Goal: Obtain resource: Download file/media

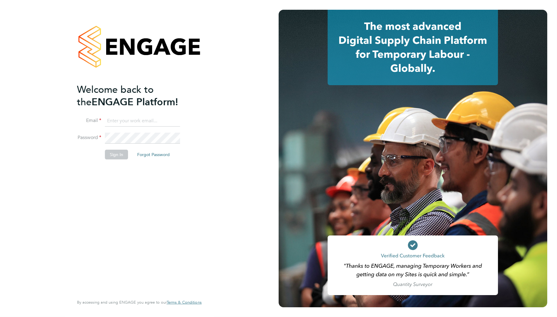
type input "Samantha.briggs@rtcgroupplc.co.uk"
click at [114, 152] on button "Sign In" at bounding box center [116, 155] width 23 height 10
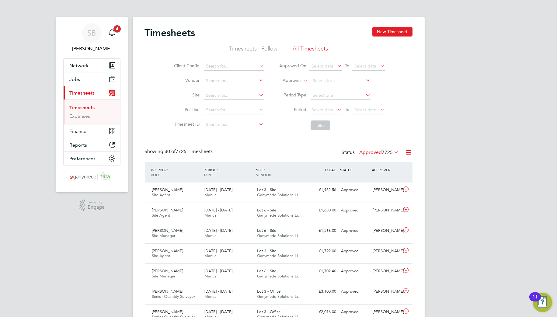
click at [405, 149] on icon at bounding box center [409, 152] width 8 height 8
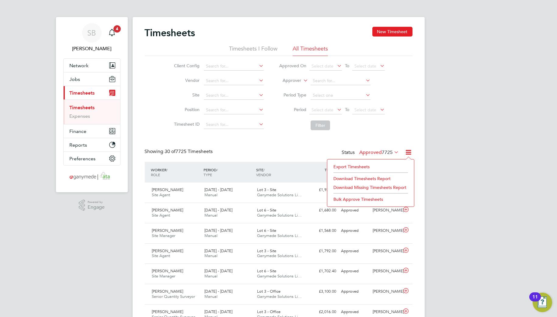
click at [383, 164] on li "Export Timesheets" at bounding box center [370, 166] width 81 height 9
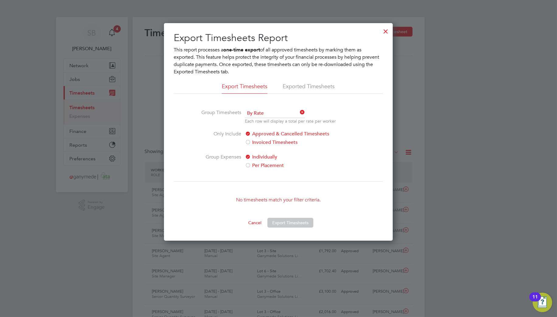
drag, startPoint x: 385, startPoint y: 28, endPoint x: 413, endPoint y: 2, distance: 38.1
click at [385, 28] on div at bounding box center [385, 29] width 11 height 11
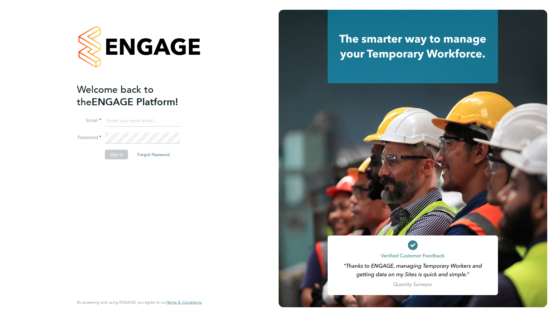
type input "Samantha.briggs@rtcgroupplc.co.uk"
click at [113, 156] on button "Sign In" at bounding box center [116, 155] width 23 height 10
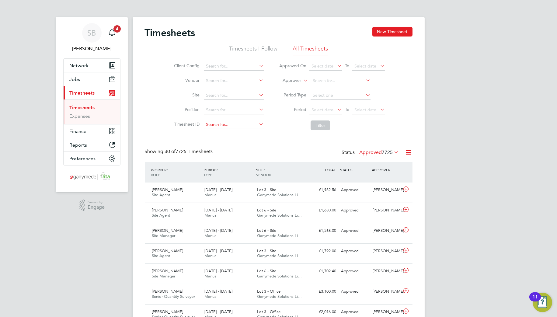
click at [233, 123] on input at bounding box center [234, 124] width 60 height 9
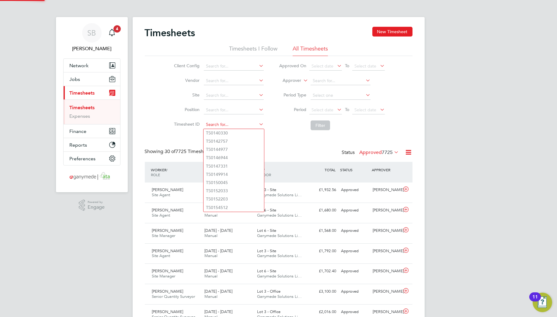
paste input "1804695"
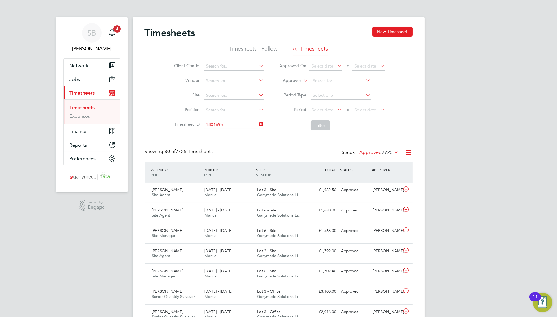
click at [236, 134] on li "TS 1804695" at bounding box center [234, 133] width 61 height 8
type input "TS1804695"
click at [317, 127] on button "Filter" at bounding box center [320, 125] width 19 height 10
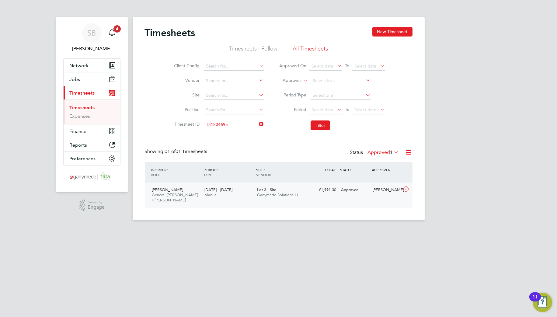
click at [407, 189] on icon at bounding box center [406, 189] width 8 height 5
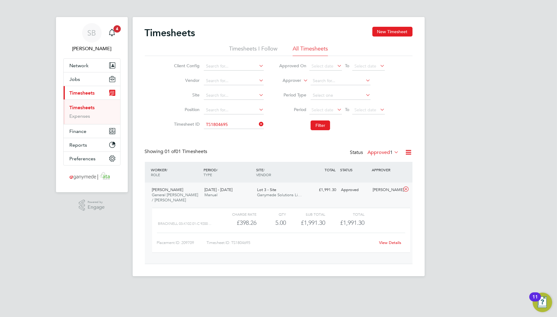
click at [386, 243] on link "View Details" at bounding box center [390, 242] width 22 height 5
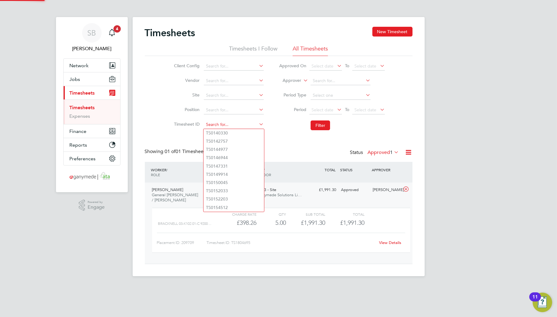
click at [225, 125] on input at bounding box center [234, 124] width 60 height 9
paste input "1805639"
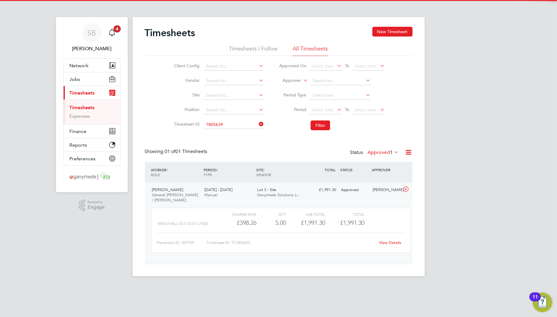
drag, startPoint x: 226, startPoint y: 131, endPoint x: 232, endPoint y: 130, distance: 6.5
click at [229, 131] on li "TS 1805639" at bounding box center [234, 133] width 61 height 8
type input "TS1805639"
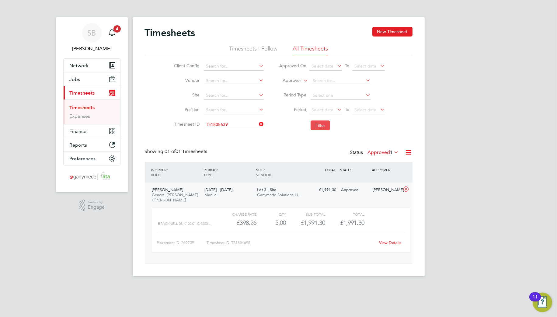
click at [327, 127] on button "Filter" at bounding box center [320, 125] width 19 height 10
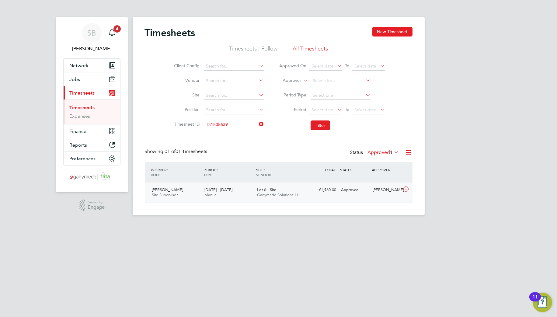
click at [405, 189] on icon at bounding box center [406, 189] width 8 height 5
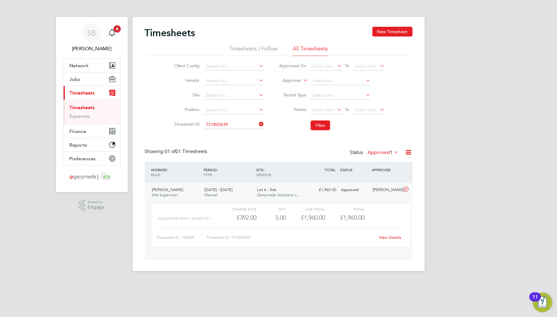
click at [381, 239] on link "View Details" at bounding box center [390, 237] width 22 height 5
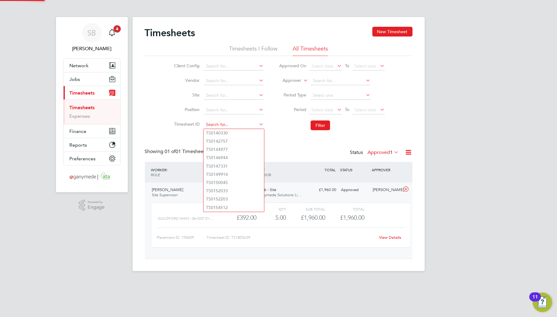
click at [241, 127] on input at bounding box center [234, 124] width 60 height 9
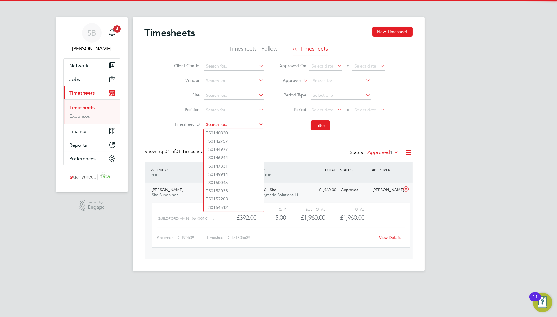
paste input "1806055"
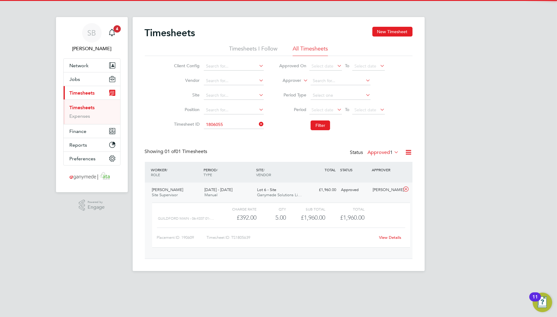
drag, startPoint x: 237, startPoint y: 131, endPoint x: 291, endPoint y: 125, distance: 54.5
click at [238, 131] on li "TS 1806055" at bounding box center [234, 133] width 61 height 8
type input "TS1806055"
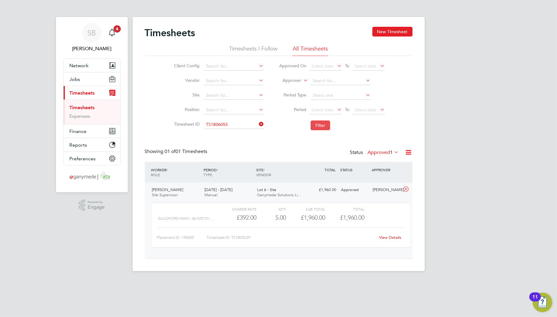
click at [325, 125] on button "Filter" at bounding box center [320, 125] width 19 height 10
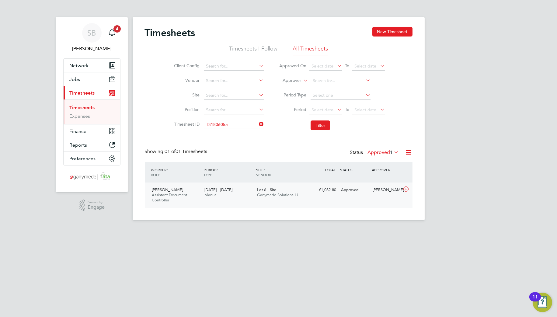
click at [407, 189] on icon at bounding box center [406, 189] width 8 height 5
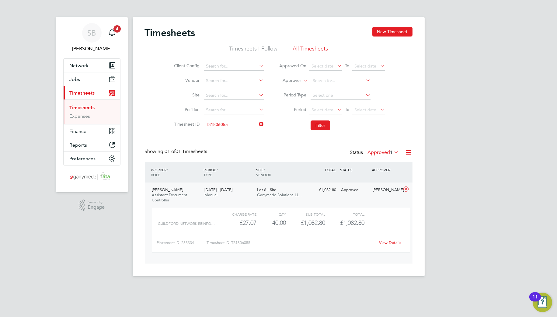
click at [397, 245] on link "View Details" at bounding box center [390, 242] width 22 height 5
click at [239, 124] on input at bounding box center [234, 124] width 60 height 9
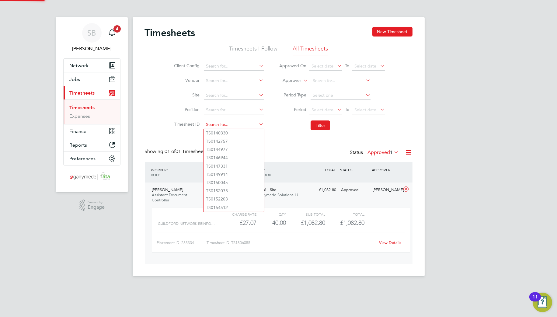
paste input "1806282"
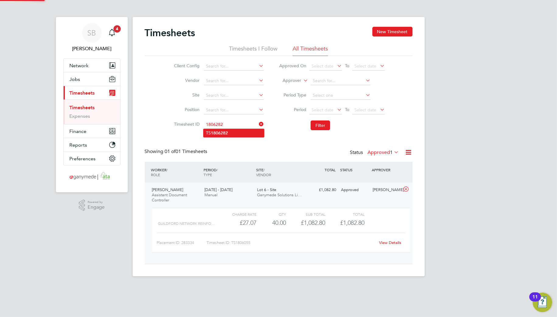
drag, startPoint x: 237, startPoint y: 132, endPoint x: 247, endPoint y: 133, distance: 10.1
click at [240, 133] on li "TS 1806282" at bounding box center [234, 133] width 61 height 8
type input "TS1806282"
drag, startPoint x: 323, startPoint y: 127, endPoint x: 326, endPoint y: 129, distance: 4.1
click at [324, 127] on button "Filter" at bounding box center [320, 125] width 19 height 10
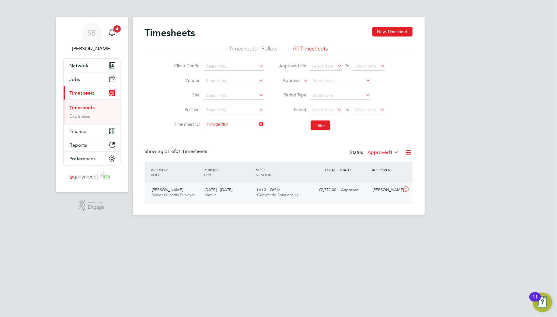
click at [405, 189] on icon at bounding box center [406, 189] width 8 height 5
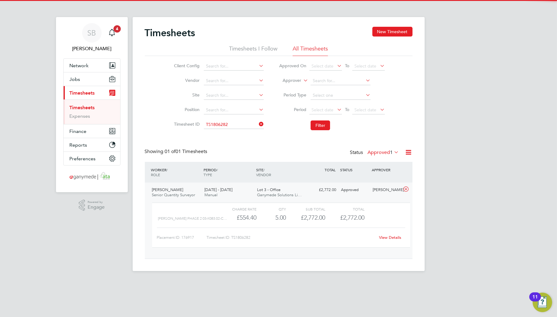
click at [388, 238] on link "View Details" at bounding box center [390, 237] width 22 height 5
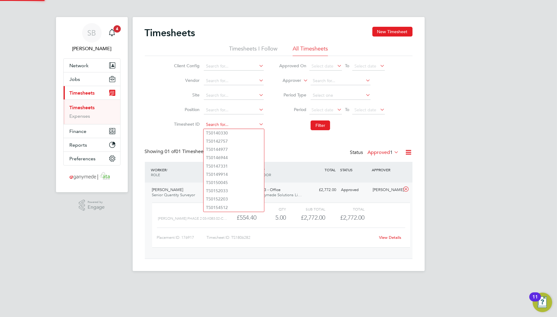
click at [248, 125] on input at bounding box center [234, 124] width 60 height 9
paste input "1806764"
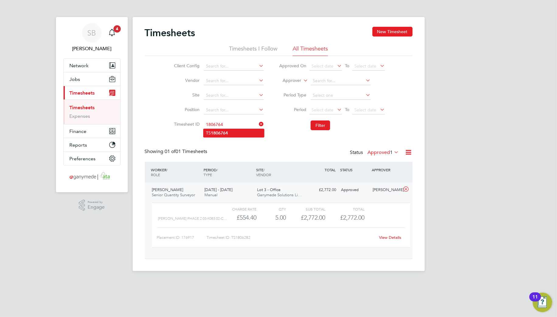
click at [245, 134] on li "TS 1806764" at bounding box center [234, 133] width 61 height 8
type input "TS1806764"
click at [318, 127] on button "Filter" at bounding box center [320, 125] width 19 height 10
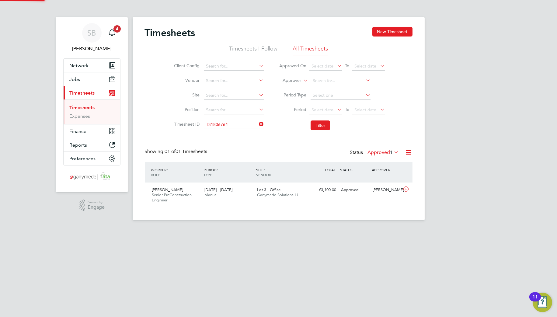
scroll to position [15, 53]
click at [407, 189] on icon at bounding box center [406, 189] width 8 height 5
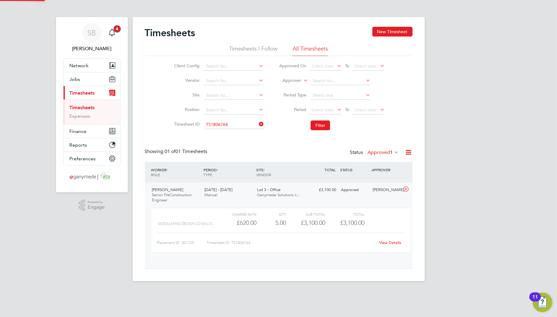
scroll to position [10, 59]
click at [387, 245] on div "View Details" at bounding box center [390, 243] width 30 height 10
click at [386, 243] on link "View Details" at bounding box center [390, 242] width 22 height 5
click at [236, 126] on input at bounding box center [234, 124] width 60 height 9
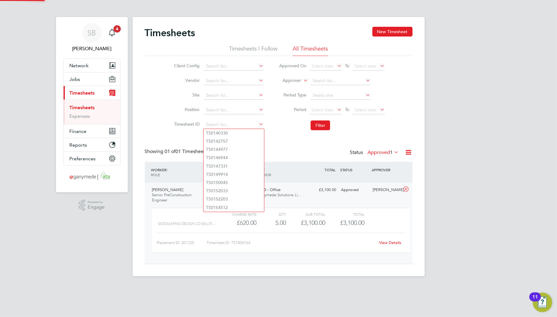
paste input "1807030"
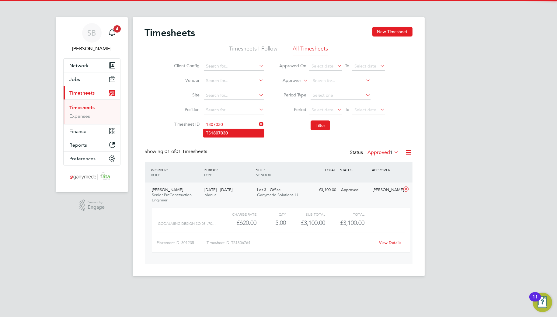
click at [233, 130] on li "TS 1807030" at bounding box center [234, 133] width 61 height 8
type input "TS1807030"
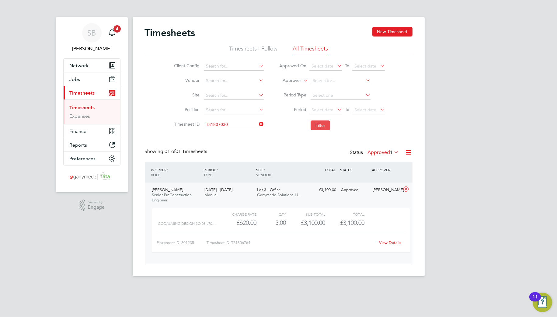
click at [321, 128] on button "Filter" at bounding box center [320, 125] width 19 height 10
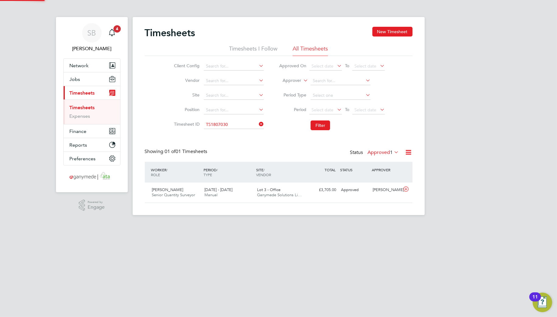
scroll to position [15, 53]
click at [404, 189] on icon at bounding box center [406, 189] width 8 height 5
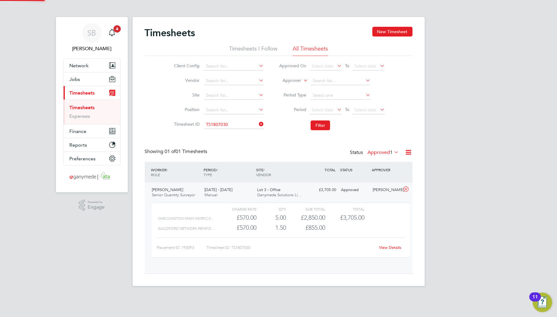
scroll to position [10, 59]
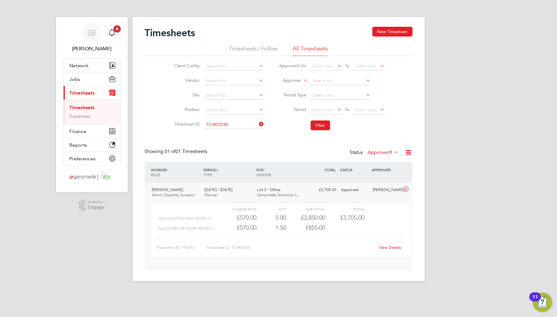
click at [384, 248] on link "View Details" at bounding box center [390, 247] width 22 height 5
click at [234, 123] on input at bounding box center [234, 124] width 60 height 9
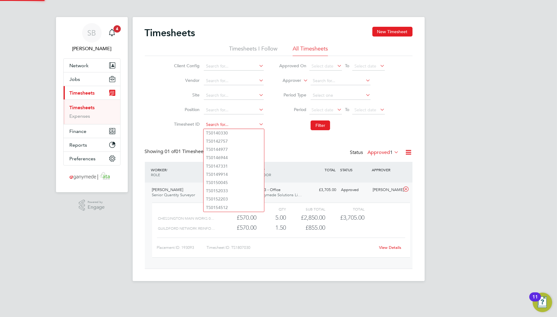
paste input "1807119"
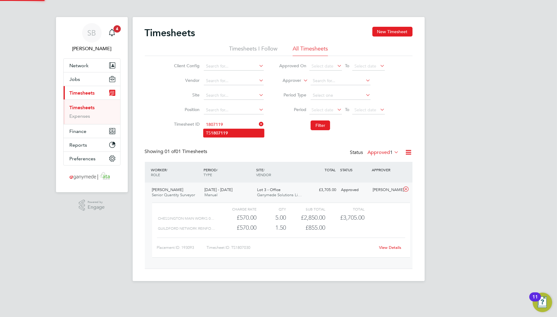
click at [229, 131] on li "TS 1807119" at bounding box center [234, 133] width 61 height 8
type input "TS1807119"
click at [319, 125] on button "Filter" at bounding box center [320, 125] width 19 height 10
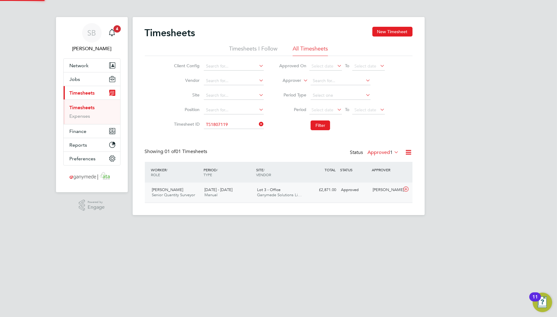
scroll to position [15, 53]
click at [405, 187] on icon at bounding box center [406, 189] width 8 height 5
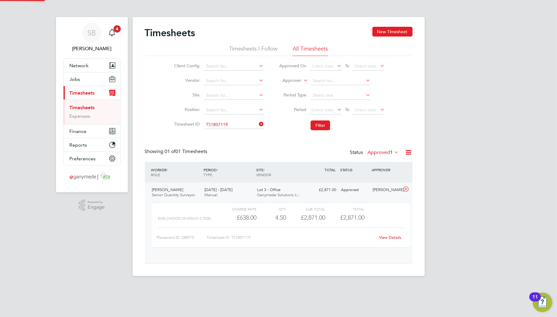
scroll to position [10, 59]
click at [392, 237] on link "View Details" at bounding box center [390, 237] width 22 height 5
click at [223, 127] on input at bounding box center [234, 124] width 60 height 9
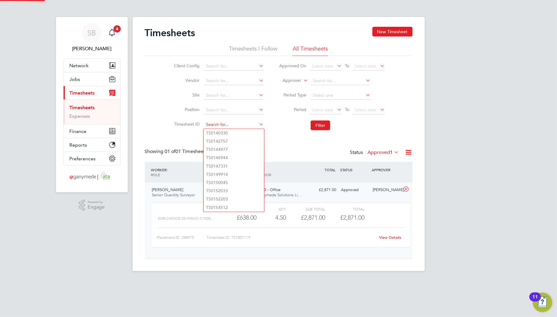
paste input "1807299"
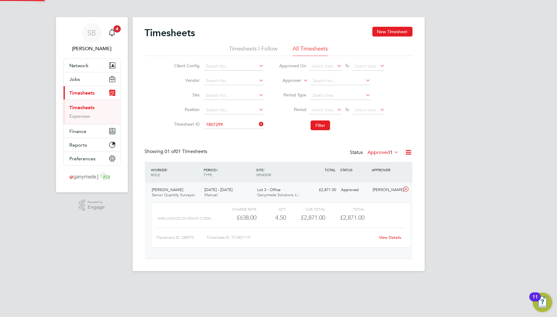
drag, startPoint x: 229, startPoint y: 134, endPoint x: 276, endPoint y: 134, distance: 46.6
click at [231, 134] on li "TS 1807299" at bounding box center [234, 133] width 61 height 8
type input "TS1807299"
click at [320, 128] on button "Filter" at bounding box center [320, 125] width 19 height 10
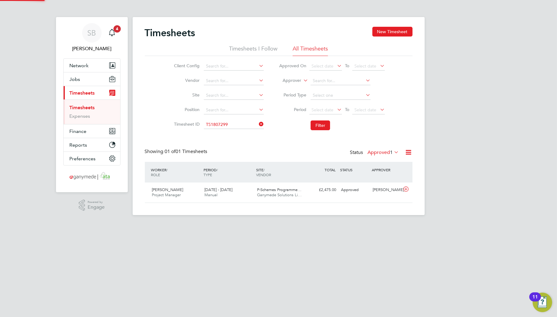
scroll to position [15, 53]
drag, startPoint x: 408, startPoint y: 190, endPoint x: 406, endPoint y: 195, distance: 4.9
click at [408, 191] on icon at bounding box center [406, 189] width 8 height 5
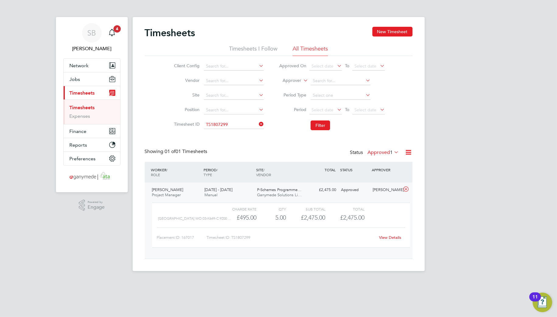
click at [388, 235] on div "View Details" at bounding box center [390, 238] width 30 height 10
click at [388, 236] on link "View Details" at bounding box center [390, 237] width 22 height 5
click at [234, 125] on input at bounding box center [234, 124] width 60 height 9
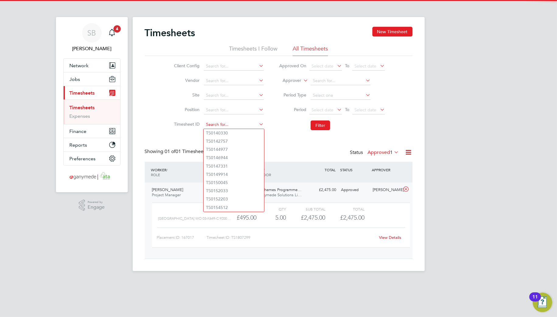
paste input "1807373"
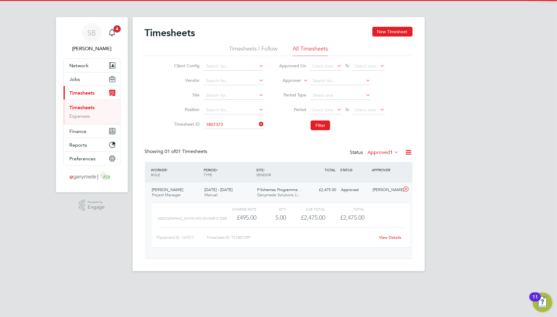
drag, startPoint x: 237, startPoint y: 132, endPoint x: 273, endPoint y: 138, distance: 35.8
click at [241, 134] on li "TS 1807373" at bounding box center [234, 133] width 61 height 8
type input "TS1807373"
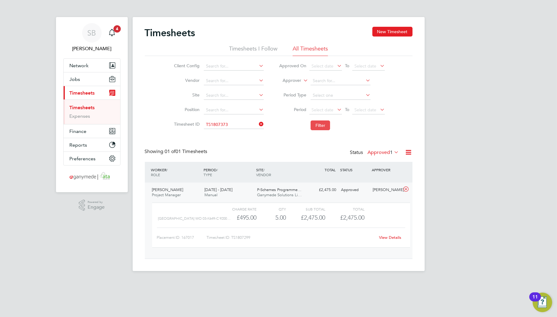
click at [321, 128] on button "Filter" at bounding box center [320, 125] width 19 height 10
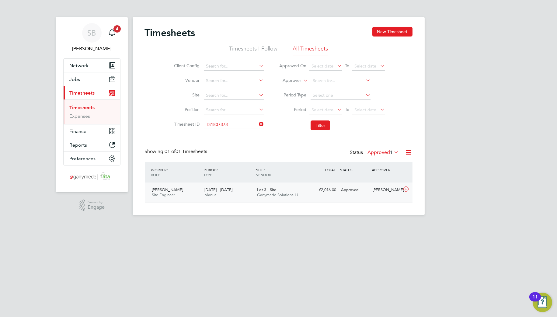
click at [406, 190] on icon at bounding box center [406, 189] width 8 height 5
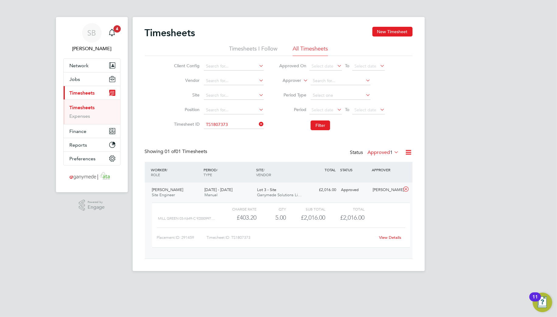
click at [388, 236] on link "View Details" at bounding box center [390, 237] width 22 height 5
click at [233, 127] on input at bounding box center [234, 124] width 60 height 9
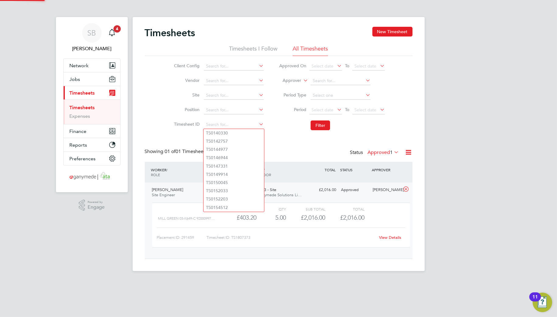
paste input "1807375"
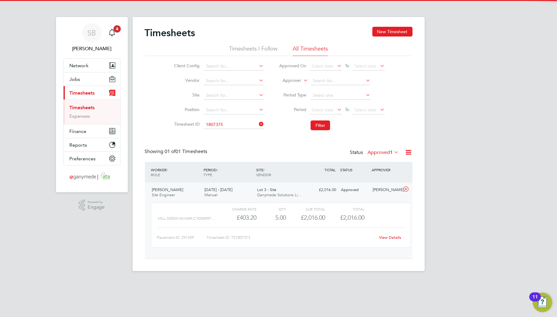
click at [226, 131] on b "1807375" at bounding box center [219, 133] width 17 height 5
type input "TS1807375"
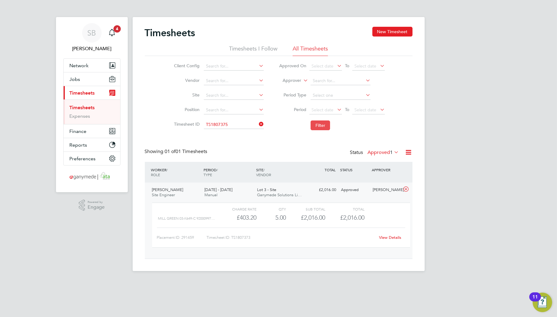
click at [317, 125] on button "Filter" at bounding box center [320, 125] width 19 height 10
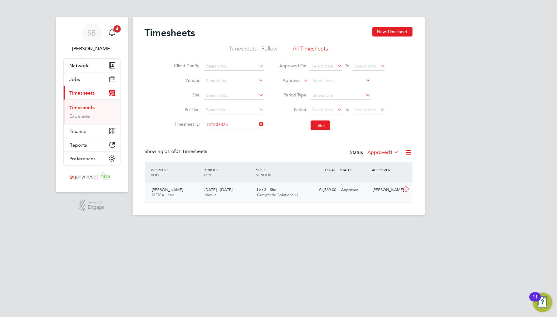
click at [403, 187] on icon at bounding box center [406, 189] width 8 height 5
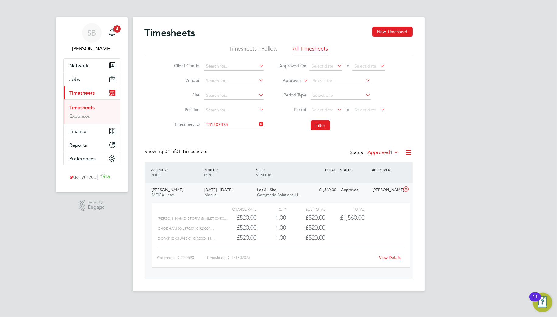
click at [385, 256] on link "View Details" at bounding box center [390, 257] width 22 height 5
click at [241, 128] on input at bounding box center [234, 124] width 60 height 9
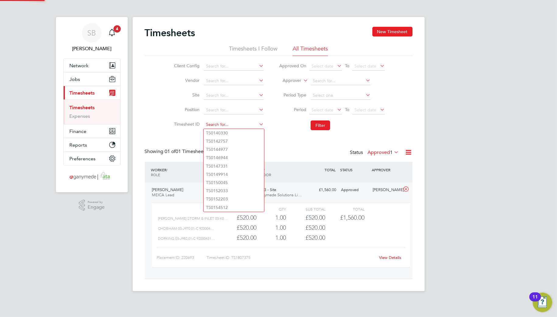
paste input "1807385"
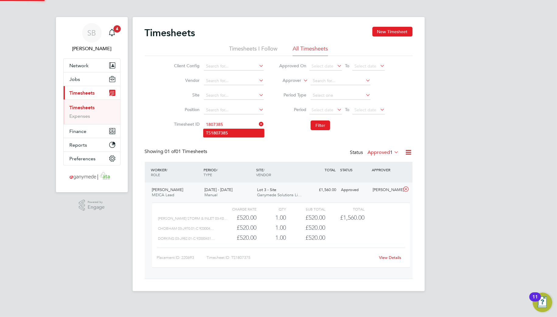
drag, startPoint x: 241, startPoint y: 129, endPoint x: 251, endPoint y: 130, distance: 10.1
click at [244, 129] on li "TS 1807385" at bounding box center [234, 133] width 61 height 8
type input "TS1807385"
drag, startPoint x: 328, startPoint y: 127, endPoint x: 329, endPoint y: 131, distance: 4.7
click at [328, 130] on button "Filter" at bounding box center [320, 125] width 19 height 10
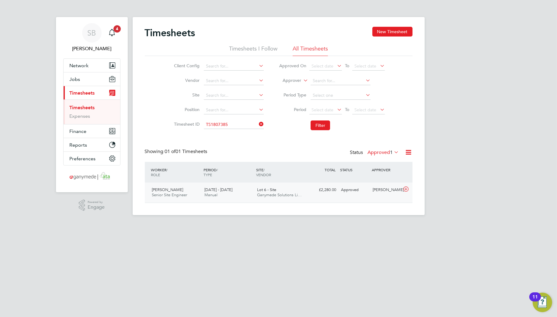
drag, startPoint x: 410, startPoint y: 189, endPoint x: 408, endPoint y: 198, distance: 9.3
click at [410, 189] on icon at bounding box center [406, 189] width 8 height 5
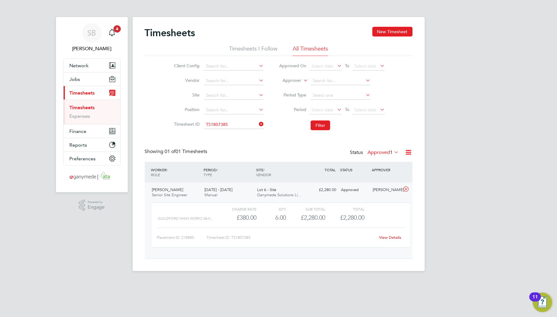
click at [393, 238] on link "View Details" at bounding box center [390, 237] width 22 height 5
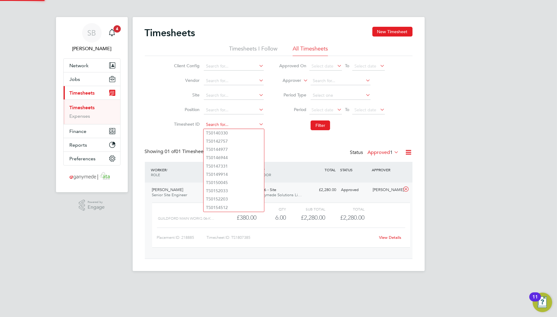
click at [217, 122] on input at bounding box center [234, 124] width 60 height 9
paste input "1807396"
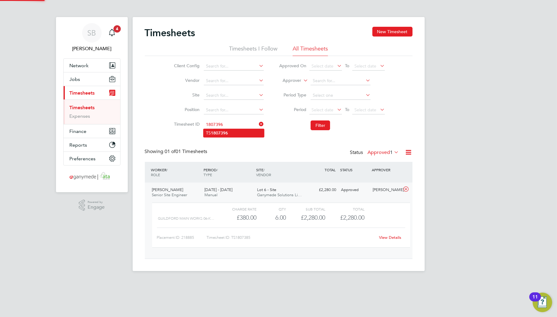
drag, startPoint x: 236, startPoint y: 130, endPoint x: 260, endPoint y: 131, distance: 24.1
click at [242, 130] on li "TS 1807396" at bounding box center [234, 133] width 61 height 8
type input "TS1807396"
drag, startPoint x: 322, startPoint y: 124, endPoint x: 324, endPoint y: 128, distance: 4.1
click at [323, 124] on button "Filter" at bounding box center [320, 125] width 19 height 10
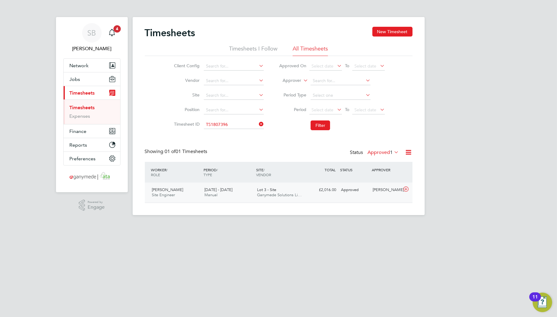
click at [407, 187] on icon at bounding box center [406, 189] width 8 height 5
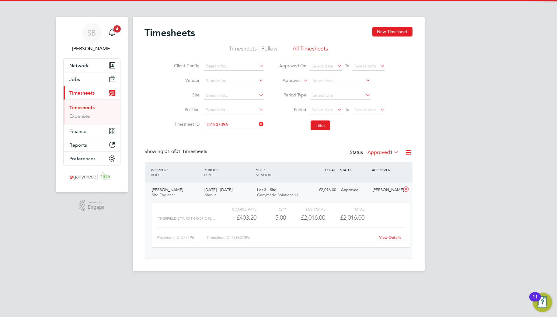
click at [392, 236] on link "View Details" at bounding box center [390, 237] width 22 height 5
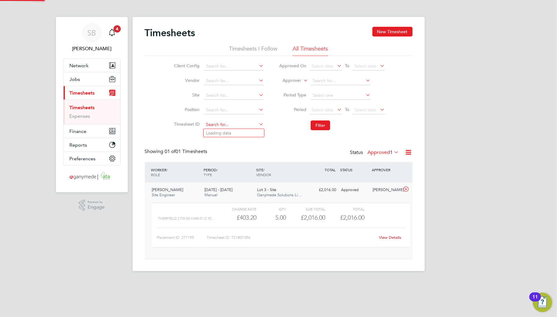
click at [232, 121] on input at bounding box center [234, 124] width 60 height 9
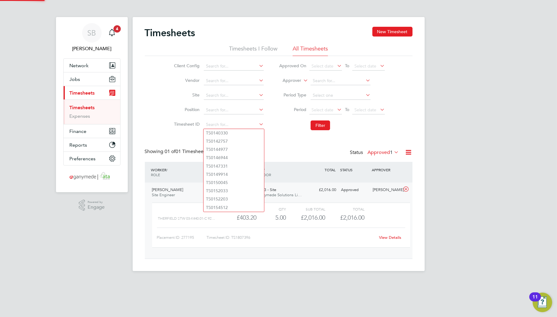
paste input "1807445"
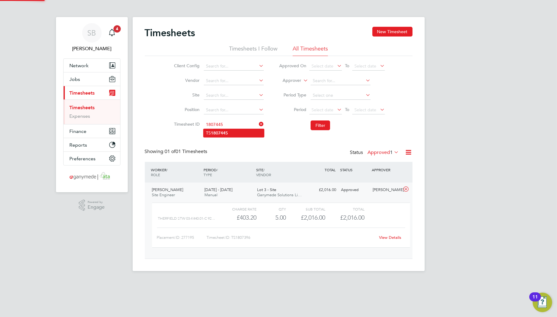
click at [231, 130] on li "TS 1807445" at bounding box center [234, 133] width 61 height 8
type input "TS1807445"
drag, startPoint x: 325, startPoint y: 130, endPoint x: 330, endPoint y: 142, distance: 12.8
click at [325, 131] on li "Filter" at bounding box center [331, 125] width 121 height 16
click at [321, 128] on button "Filter" at bounding box center [320, 125] width 19 height 10
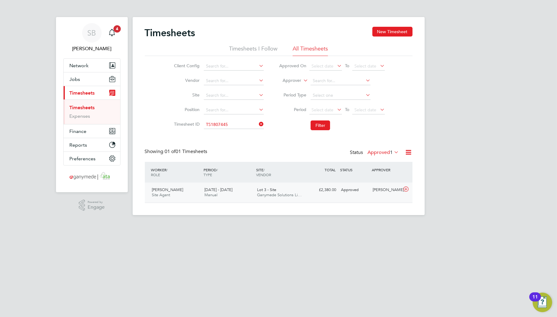
click at [408, 189] on icon at bounding box center [406, 189] width 8 height 5
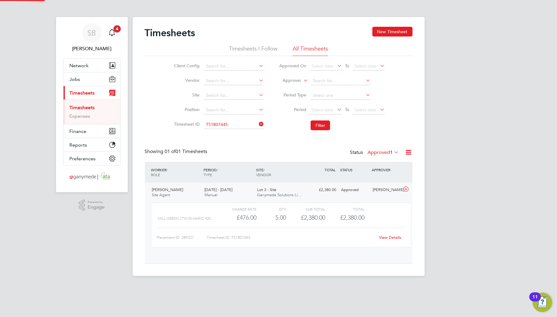
scroll to position [10, 59]
click at [385, 236] on link "View Details" at bounding box center [390, 237] width 22 height 5
click at [233, 129] on div "Timesheets New Timesheet Timesheets I Follow All Timesheets Client Config Vendo…" at bounding box center [279, 144] width 292 height 254
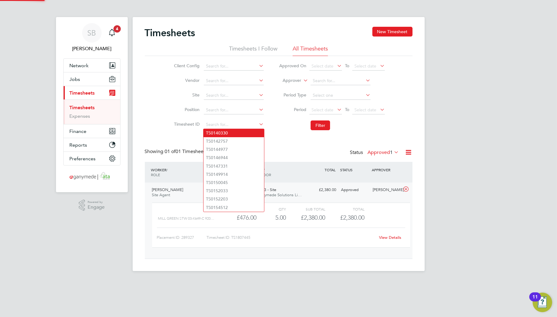
paste input "1807488"
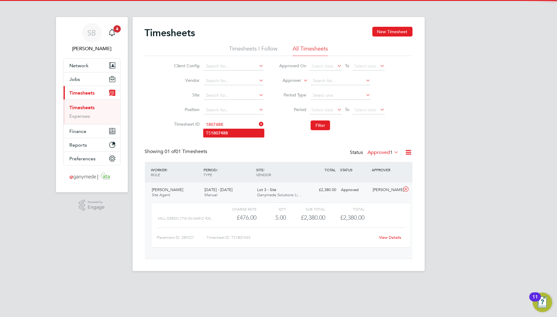
drag, startPoint x: 232, startPoint y: 132, endPoint x: 247, endPoint y: 131, distance: 15.0
click at [234, 131] on li "TS 1807488" at bounding box center [234, 133] width 61 height 8
type input "TS1807488"
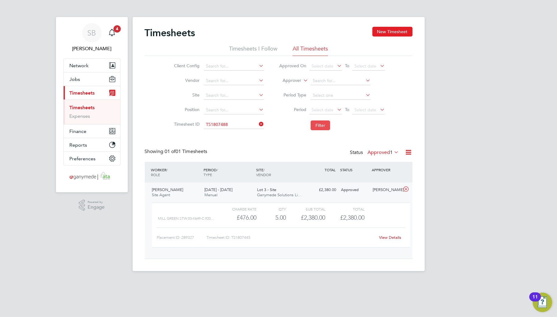
click at [313, 125] on button "Filter" at bounding box center [320, 125] width 19 height 10
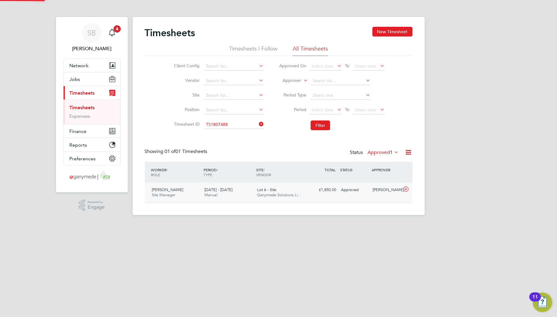
scroll to position [15, 53]
click at [404, 189] on icon at bounding box center [406, 189] width 8 height 5
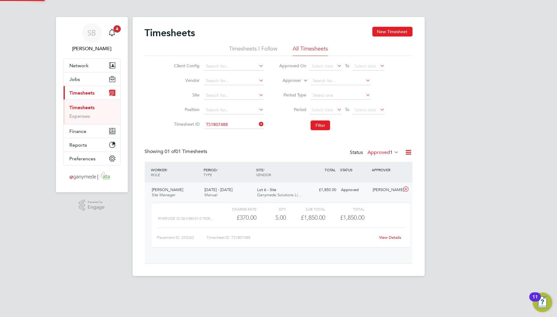
scroll to position [10, 59]
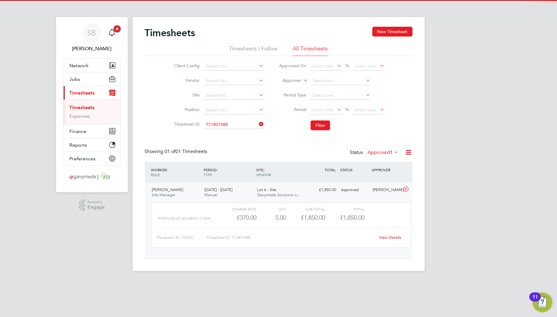
click at [393, 237] on link "View Details" at bounding box center [390, 237] width 22 height 5
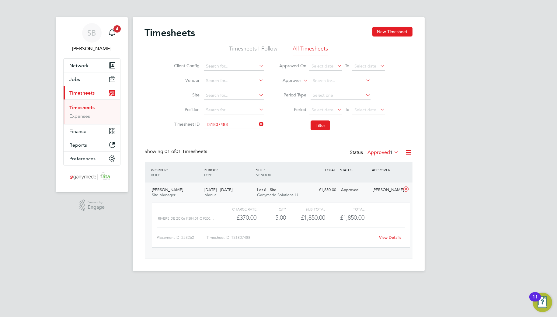
click at [220, 119] on li "Timesheet ID TS1807488" at bounding box center [218, 124] width 107 height 15
click at [221, 121] on input at bounding box center [234, 124] width 60 height 9
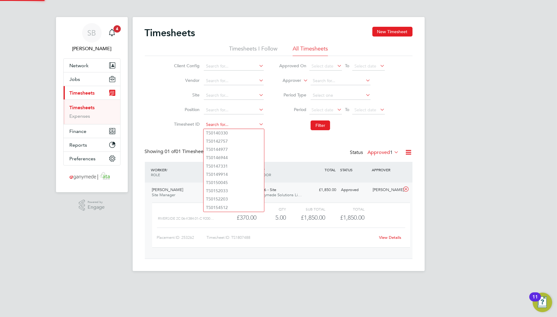
paste input "1807516"
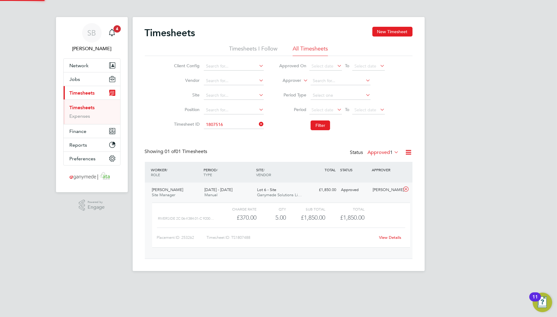
click at [221, 131] on b "1807516" at bounding box center [219, 133] width 17 height 5
type input "TS1807516"
click at [327, 129] on button "Filter" at bounding box center [320, 125] width 19 height 10
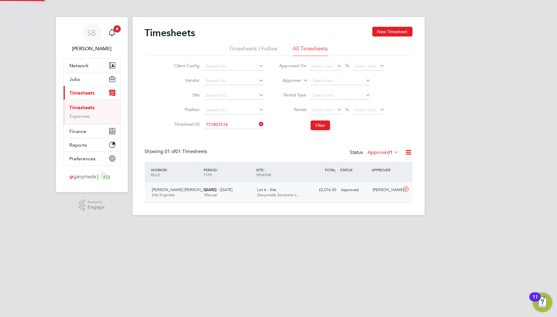
scroll to position [15, 53]
click at [407, 191] on icon at bounding box center [406, 189] width 8 height 5
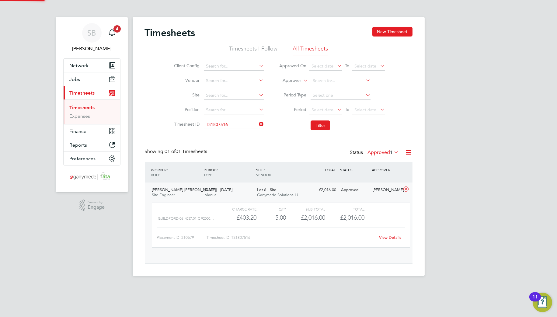
scroll to position [10, 59]
click at [390, 238] on link "View Details" at bounding box center [390, 237] width 22 height 5
click at [223, 124] on input at bounding box center [234, 124] width 60 height 9
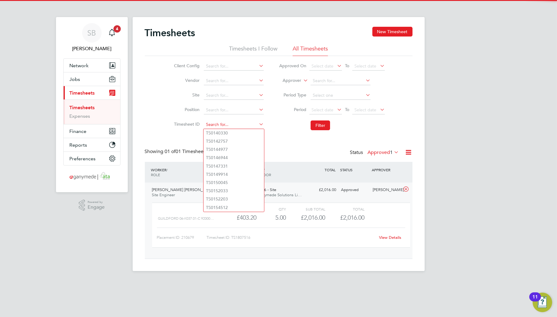
paste input "1807523"
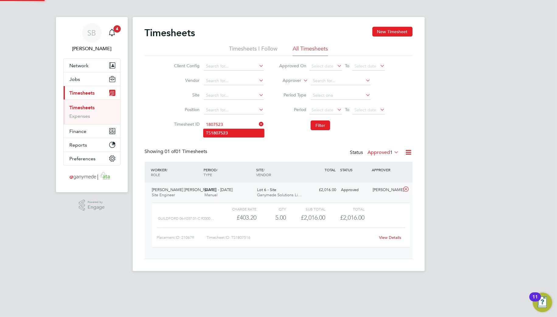
click at [234, 133] on li "TS 1807523" at bounding box center [234, 133] width 61 height 8
type input "TS1807523"
drag, startPoint x: 323, startPoint y: 123, endPoint x: 328, endPoint y: 129, distance: 7.8
click at [323, 123] on button "Filter" at bounding box center [320, 125] width 19 height 10
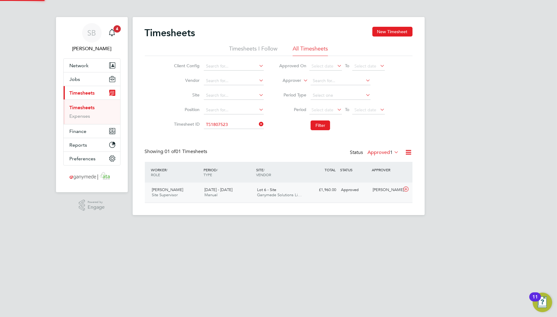
scroll to position [15, 53]
click at [407, 190] on icon at bounding box center [406, 189] width 8 height 5
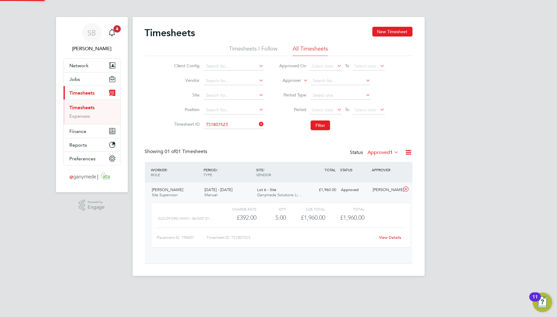
scroll to position [10, 59]
click at [387, 237] on link "View Details" at bounding box center [390, 237] width 22 height 5
click at [241, 124] on input at bounding box center [234, 124] width 60 height 9
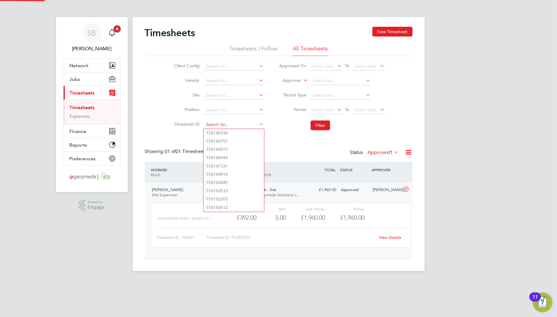
paste input "1807630"
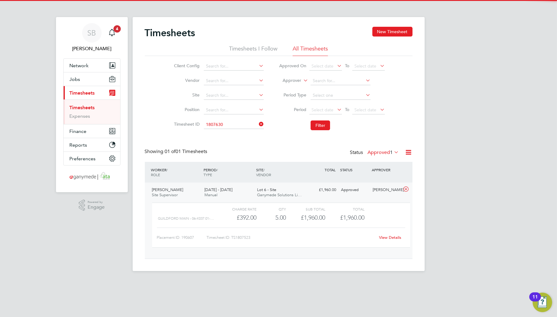
click at [239, 133] on li "TS 1807630" at bounding box center [234, 133] width 61 height 8
type input "TS1807630"
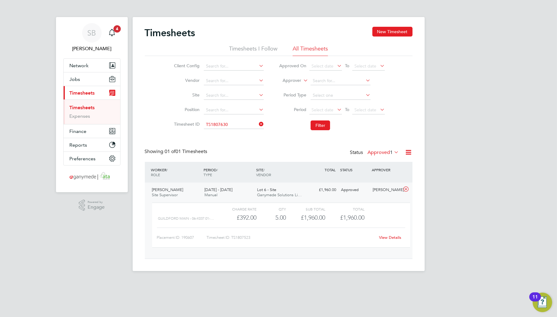
drag, startPoint x: 317, startPoint y: 123, endPoint x: 335, endPoint y: 139, distance: 23.7
click at [317, 123] on button "Filter" at bounding box center [320, 125] width 19 height 10
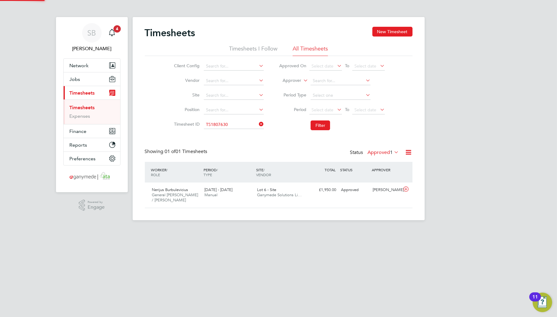
scroll to position [15, 53]
click at [404, 190] on icon at bounding box center [406, 189] width 8 height 5
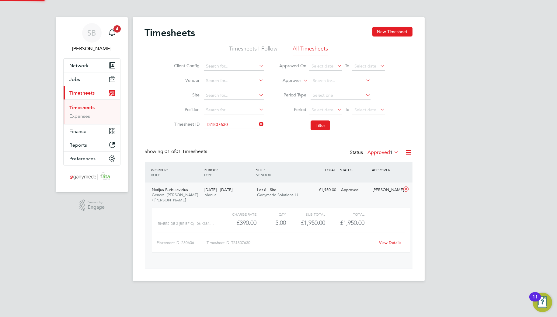
scroll to position [10, 59]
click at [389, 243] on link "View Details" at bounding box center [390, 242] width 22 height 5
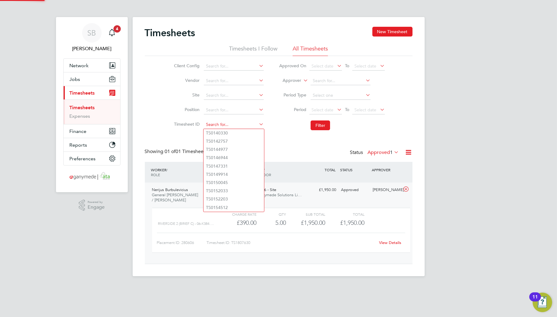
click at [236, 126] on input at bounding box center [234, 124] width 60 height 9
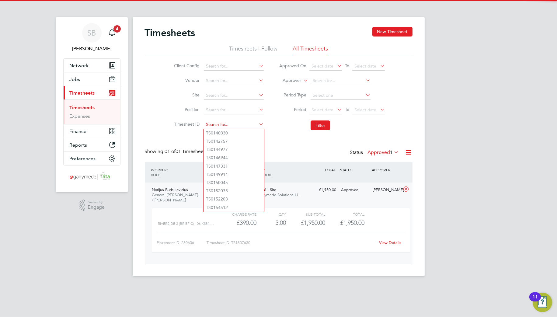
paste input "1807634"
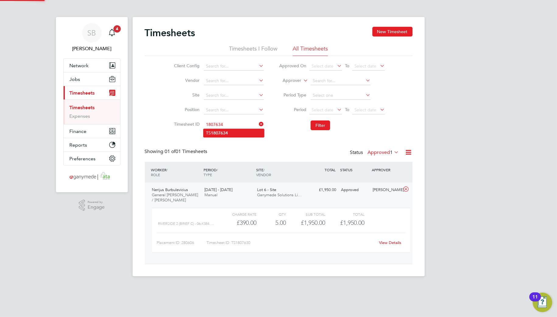
drag, startPoint x: 241, startPoint y: 133, endPoint x: 244, endPoint y: 133, distance: 3.1
click at [243, 133] on li "TS 1807634" at bounding box center [234, 133] width 61 height 8
type input "TS1807634"
drag, startPoint x: 316, startPoint y: 125, endPoint x: 328, endPoint y: 143, distance: 22.0
click at [317, 126] on button "Filter" at bounding box center [320, 125] width 19 height 10
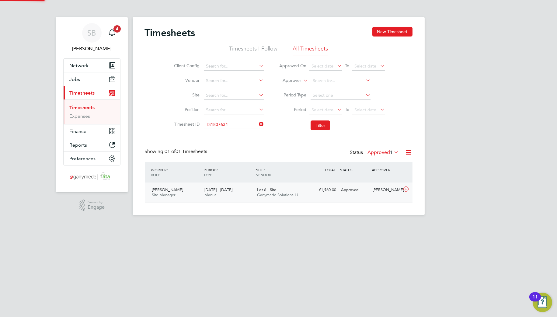
scroll to position [15, 53]
click at [403, 190] on icon at bounding box center [406, 189] width 8 height 5
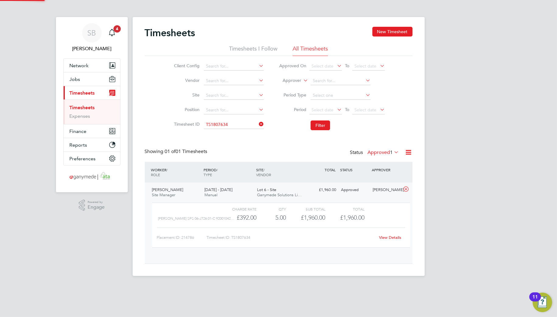
scroll to position [10, 59]
click at [390, 235] on link "View Details" at bounding box center [390, 237] width 22 height 5
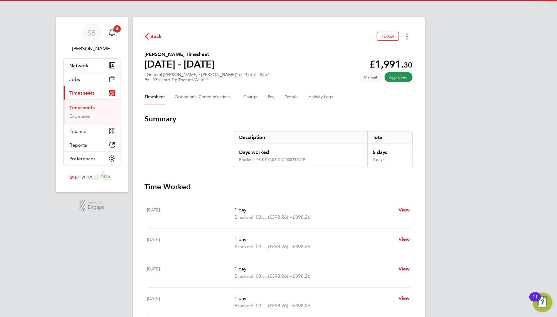
click at [405, 34] on button "Timesheets Menu" at bounding box center [407, 36] width 11 height 9
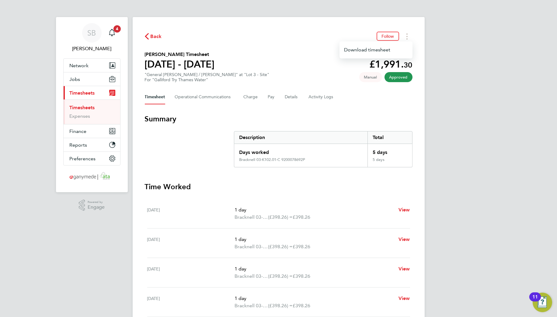
click at [391, 57] on div "Download timesheet" at bounding box center [376, 49] width 73 height 17
click at [391, 52] on link "Download timesheet" at bounding box center [376, 50] width 73 height 12
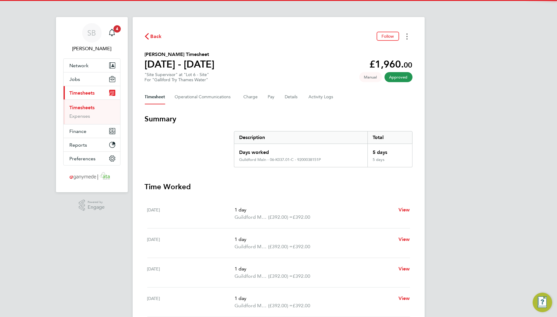
drag, startPoint x: 406, startPoint y: 34, endPoint x: 404, endPoint y: 40, distance: 6.4
click at [404, 40] on button "Timesheets Menu" at bounding box center [407, 36] width 11 height 9
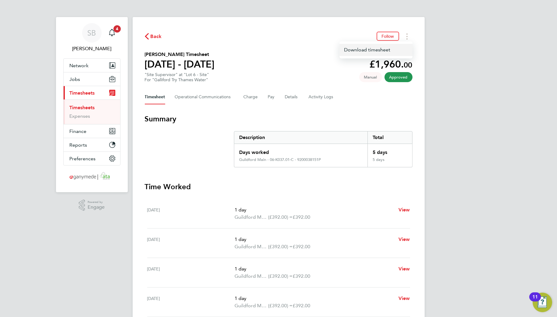
click at [377, 45] on link "Download timesheet" at bounding box center [376, 50] width 73 height 12
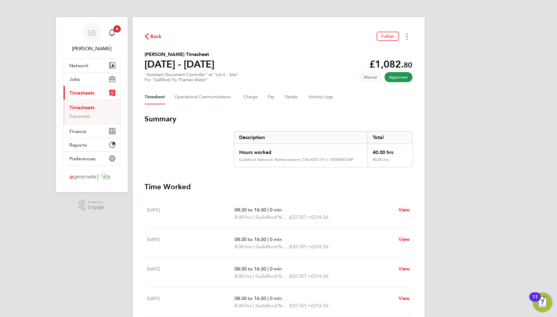
drag, startPoint x: 408, startPoint y: 37, endPoint x: 405, endPoint y: 41, distance: 5.0
click at [407, 37] on button "Timesheets Menu" at bounding box center [407, 36] width 11 height 9
drag, startPoint x: 398, startPoint y: 49, endPoint x: 513, endPoint y: 84, distance: 120.1
click at [399, 50] on link "Download timesheet" at bounding box center [376, 50] width 73 height 12
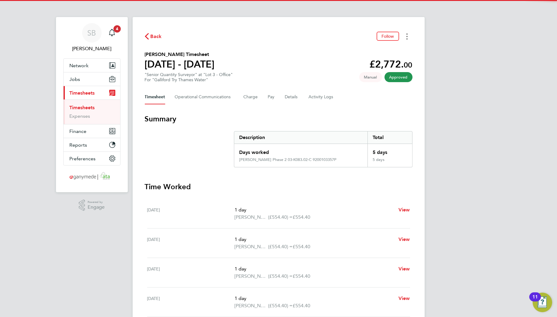
click at [403, 35] on button "Timesheets Menu" at bounding box center [407, 36] width 11 height 9
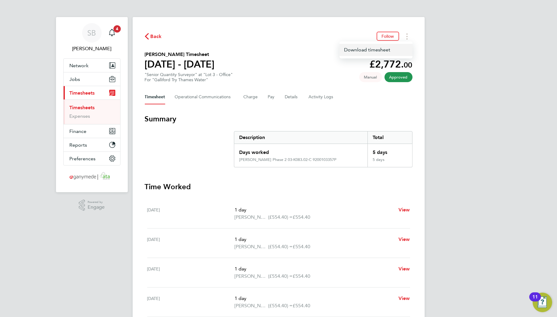
click at [388, 51] on link "Download timesheet" at bounding box center [376, 50] width 73 height 12
drag, startPoint x: 406, startPoint y: 36, endPoint x: 403, endPoint y: 41, distance: 5.4
click at [405, 38] on button "Timesheets Menu" at bounding box center [407, 36] width 11 height 9
click at [395, 47] on link "Download timesheet" at bounding box center [376, 50] width 73 height 12
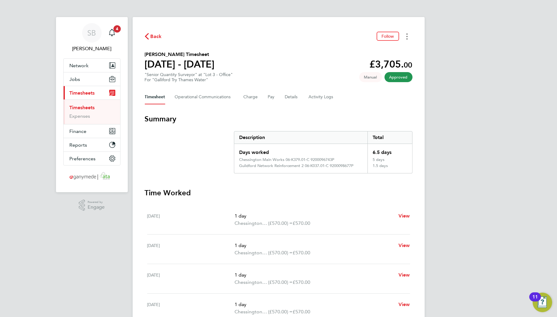
click at [404, 37] on button "Timesheets Menu" at bounding box center [407, 36] width 11 height 9
click at [393, 50] on link "Download timesheet" at bounding box center [376, 50] width 73 height 12
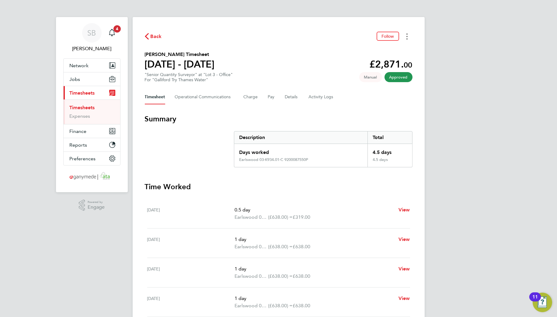
drag, startPoint x: 406, startPoint y: 34, endPoint x: 401, endPoint y: 40, distance: 7.3
click at [405, 35] on button "Timesheets Menu" at bounding box center [407, 36] width 11 height 9
click at [382, 50] on link "Download timesheet" at bounding box center [376, 50] width 73 height 12
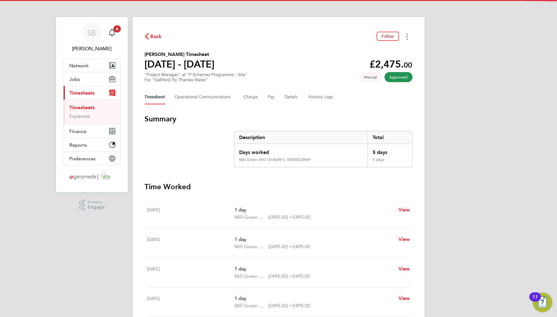
drag, startPoint x: 408, startPoint y: 35, endPoint x: 399, endPoint y: 40, distance: 10.2
click at [407, 37] on button "Timesheets Menu" at bounding box center [407, 36] width 11 height 9
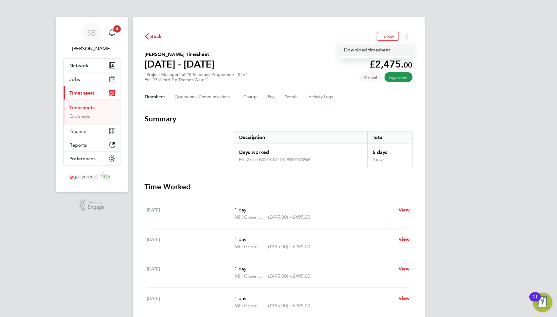
click at [393, 46] on link "Download timesheet" at bounding box center [376, 50] width 73 height 12
click at [84, 105] on link "Timesheets" at bounding box center [82, 108] width 25 height 6
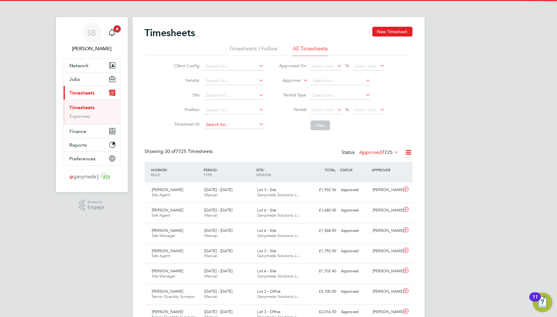
click at [230, 121] on input at bounding box center [234, 124] width 60 height 9
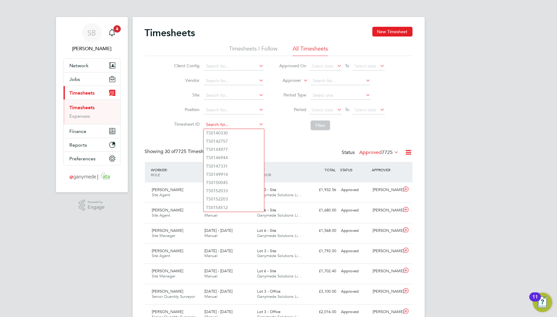
paste input "1807701"
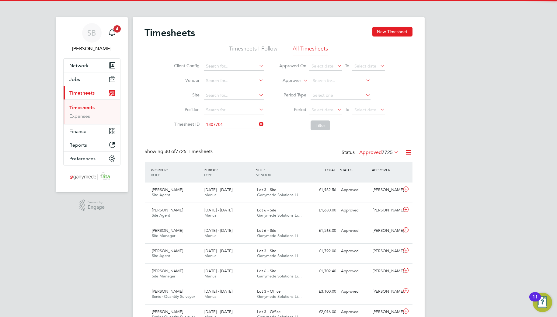
drag, startPoint x: 230, startPoint y: 132, endPoint x: 267, endPoint y: 133, distance: 36.9
click at [232, 132] on li "TS 1807701" at bounding box center [234, 133] width 61 height 8
type input "TS1807701"
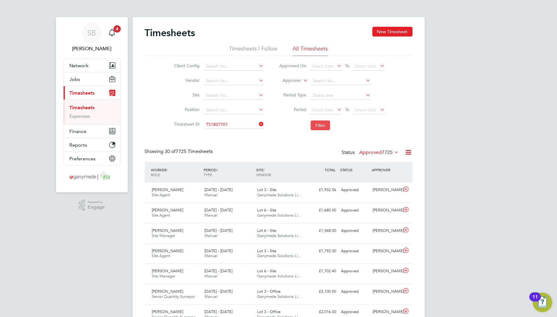
click at [324, 125] on button "Filter" at bounding box center [320, 125] width 19 height 10
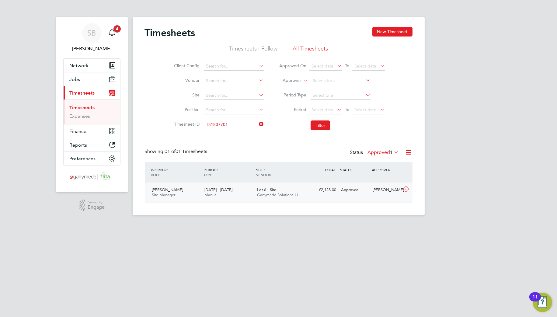
click at [406, 190] on icon at bounding box center [406, 189] width 8 height 5
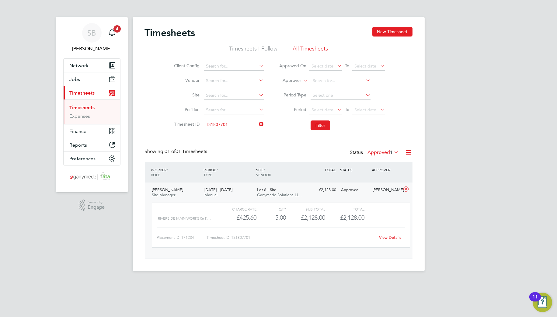
click at [393, 237] on link "View Details" at bounding box center [390, 237] width 22 height 5
click at [233, 114] on div "Timesheets New Timesheet Timesheets I Follow All Timesheets Client Config Vendo…" at bounding box center [279, 144] width 292 height 254
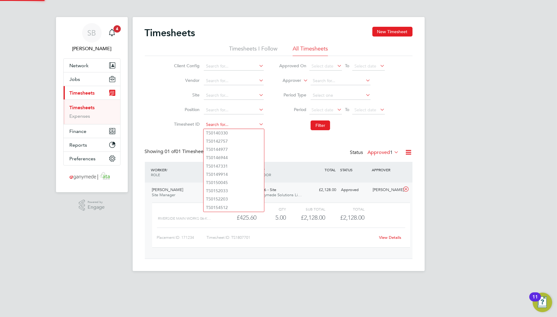
click at [236, 123] on input at bounding box center [234, 124] width 60 height 9
paste input "1807721"
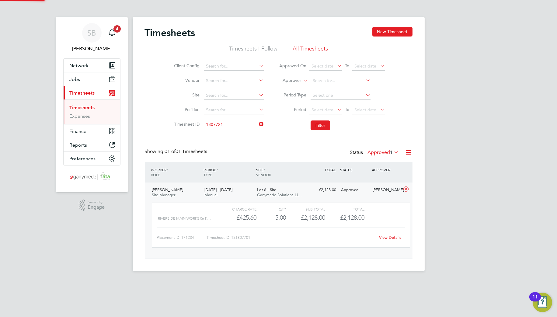
drag, startPoint x: 238, startPoint y: 130, endPoint x: 255, endPoint y: 130, distance: 17.1
click at [238, 130] on li "TS 1807721" at bounding box center [234, 133] width 61 height 8
type input "TS1807721"
click at [321, 129] on button "Filter" at bounding box center [320, 125] width 19 height 10
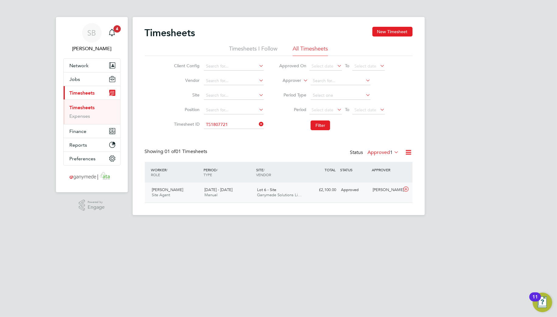
click at [405, 190] on icon at bounding box center [406, 189] width 8 height 5
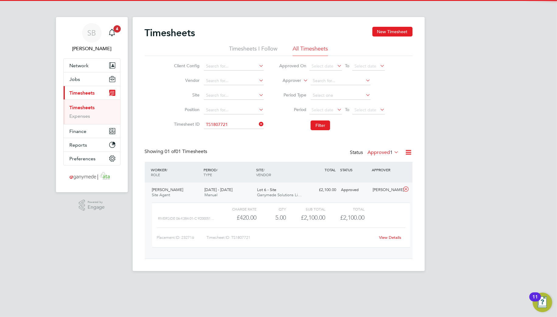
click at [393, 236] on link "View Details" at bounding box center [390, 237] width 22 height 5
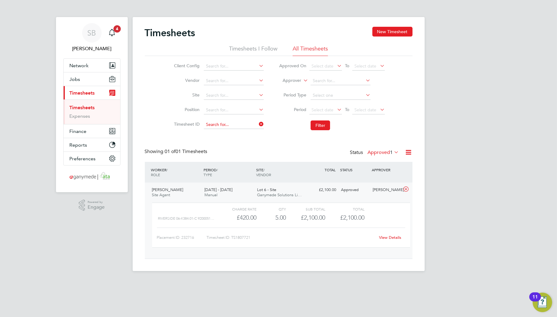
click at [231, 121] on input at bounding box center [234, 124] width 60 height 9
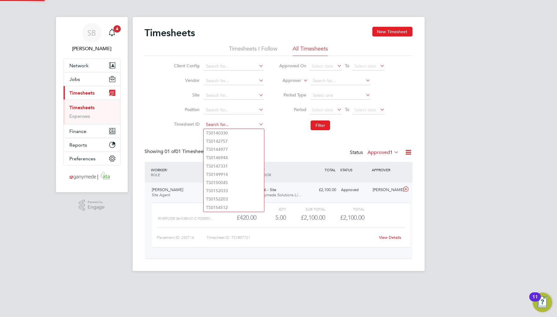
paste input "1807816"
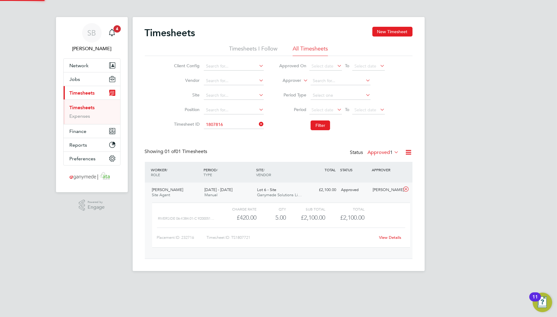
drag, startPoint x: 233, startPoint y: 129, endPoint x: 279, endPoint y: 134, distance: 46.3
click at [232, 131] on li "TS 1807816" at bounding box center [234, 133] width 61 height 8
type input "TS1807816"
click at [324, 124] on button "Filter" at bounding box center [320, 125] width 19 height 10
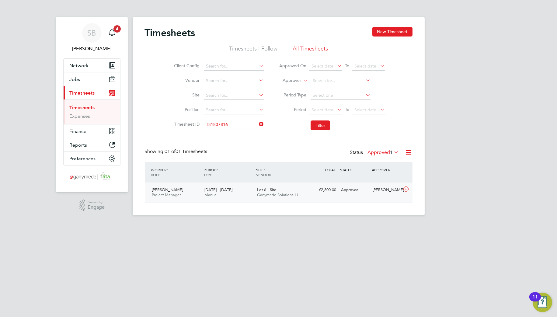
click at [405, 189] on icon at bounding box center [406, 189] width 8 height 5
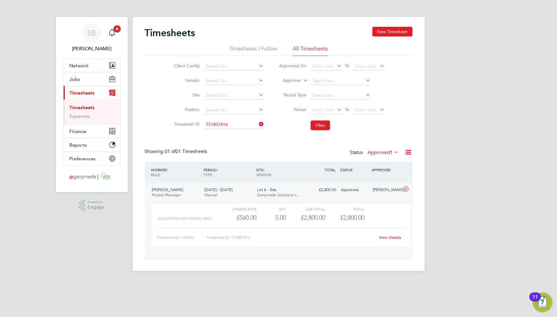
click at [392, 237] on link "View Details" at bounding box center [390, 237] width 22 height 5
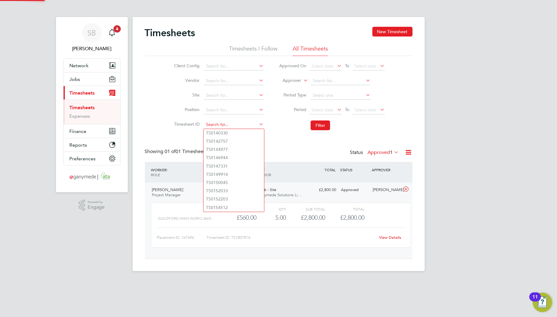
click at [236, 125] on input at bounding box center [234, 124] width 60 height 9
paste input "1807824"
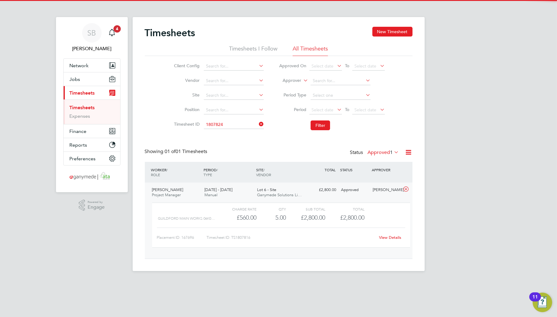
click at [235, 129] on li "TS 1807824" at bounding box center [234, 133] width 61 height 8
type input "TS1807824"
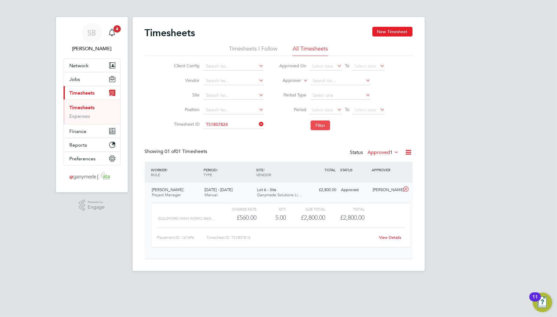
click at [323, 123] on button "Filter" at bounding box center [320, 125] width 19 height 10
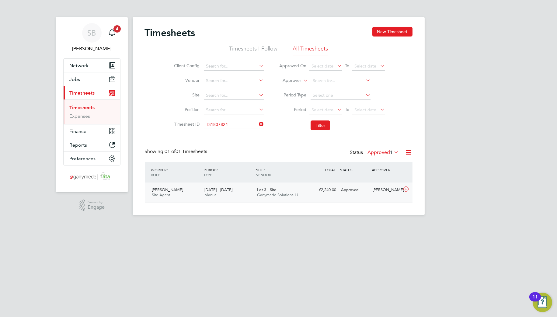
click at [405, 189] on icon at bounding box center [406, 189] width 8 height 5
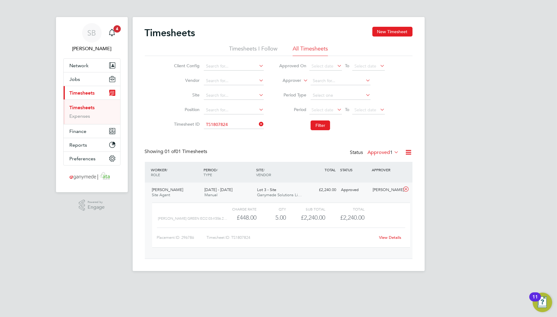
click at [386, 237] on link "View Details" at bounding box center [390, 237] width 22 height 5
click at [237, 121] on input at bounding box center [234, 124] width 60 height 9
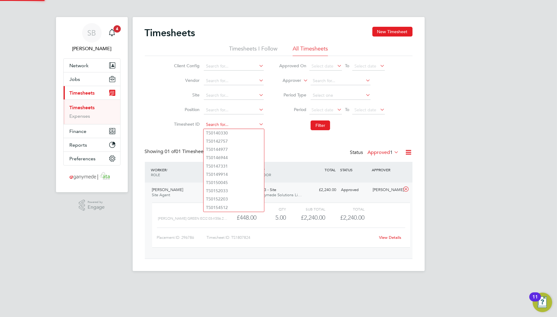
paste input "1807860"
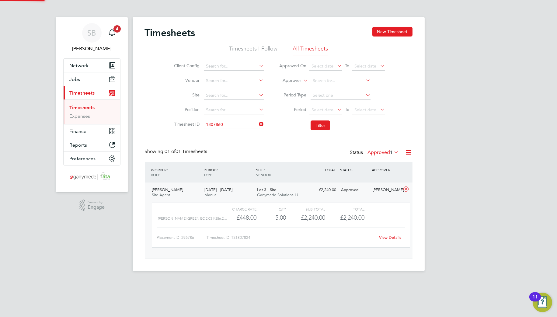
drag, startPoint x: 233, startPoint y: 128, endPoint x: 270, endPoint y: 126, distance: 37.2
click at [231, 129] on li "TS 1807860" at bounding box center [234, 133] width 61 height 8
type input "TS1807860"
drag, startPoint x: 314, startPoint y: 122, endPoint x: 317, endPoint y: 126, distance: 4.8
click at [314, 123] on button "Filter" at bounding box center [320, 125] width 19 height 10
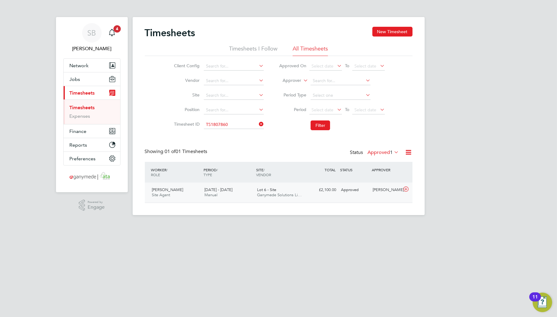
click at [406, 192] on icon at bounding box center [406, 189] width 8 height 5
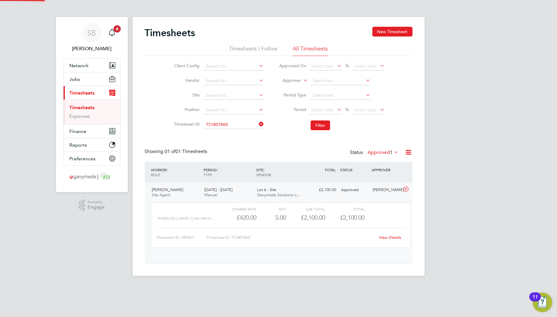
scroll to position [10, 59]
click at [393, 236] on link "View Details" at bounding box center [390, 237] width 22 height 5
click at [239, 124] on input at bounding box center [234, 124] width 60 height 9
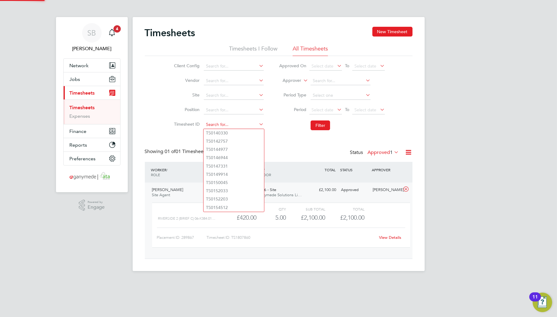
paste input "1807864"
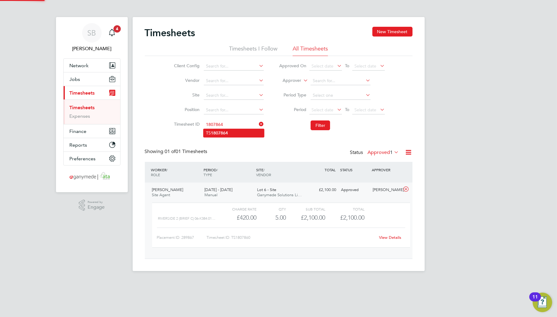
click at [233, 130] on li "TS 1807864" at bounding box center [234, 133] width 61 height 8
type input "TS1807864"
click at [320, 120] on li "Filter" at bounding box center [331, 125] width 121 height 16
click at [321, 125] on button "Filter" at bounding box center [320, 125] width 19 height 10
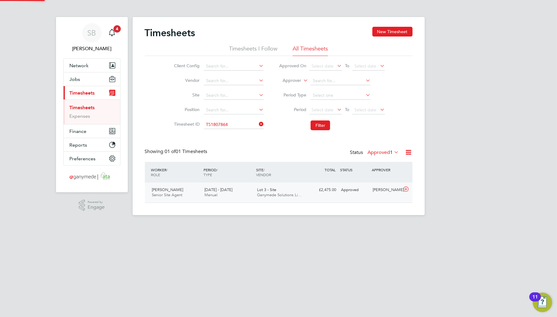
scroll to position [15, 53]
click at [403, 189] on icon at bounding box center [406, 189] width 8 height 5
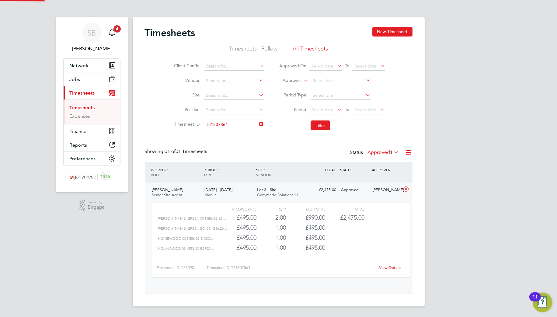
scroll to position [10, 59]
click at [384, 270] on link "View Details" at bounding box center [390, 267] width 22 height 5
click at [239, 124] on input at bounding box center [234, 124] width 60 height 9
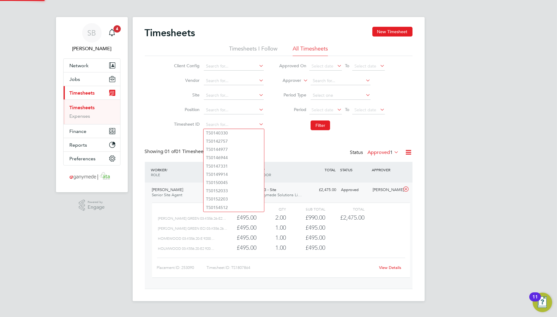
paste input "1807979"
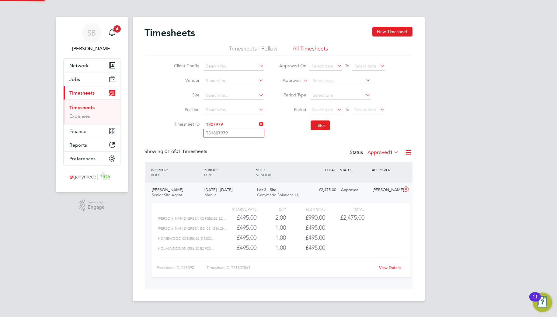
drag, startPoint x: 241, startPoint y: 131, endPoint x: 271, endPoint y: 134, distance: 30.0
click at [241, 132] on li "TS 1807979" at bounding box center [234, 133] width 61 height 8
type input "TS1807979"
click at [320, 123] on button "Filter" at bounding box center [320, 125] width 19 height 10
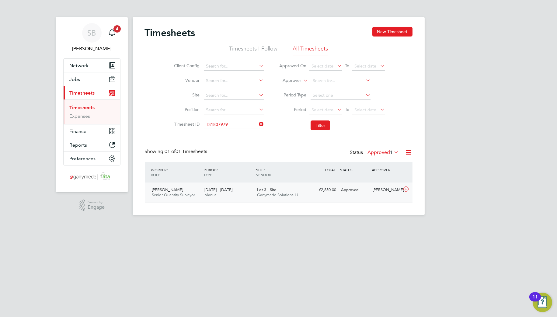
drag, startPoint x: 407, startPoint y: 189, endPoint x: 406, endPoint y: 193, distance: 4.1
click at [407, 189] on icon at bounding box center [406, 189] width 8 height 5
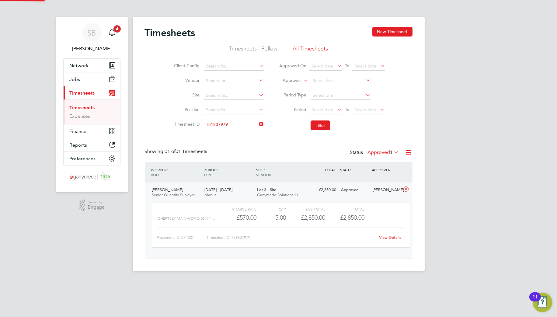
click at [392, 237] on link "View Details" at bounding box center [390, 237] width 22 height 5
click at [241, 120] on input at bounding box center [234, 124] width 60 height 9
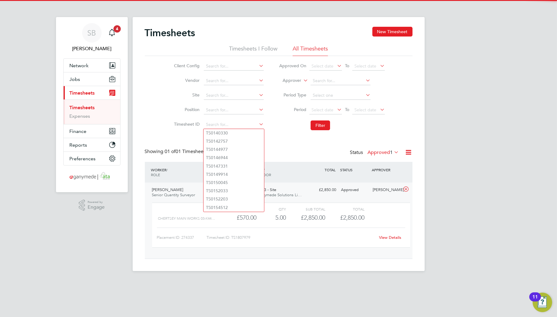
paste input "1807982"
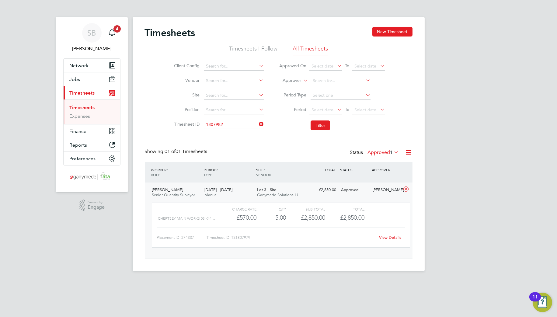
click at [234, 129] on li "TS 1807982" at bounding box center [234, 133] width 61 height 8
type input "TS1807982"
click at [316, 128] on button "Filter" at bounding box center [320, 125] width 19 height 10
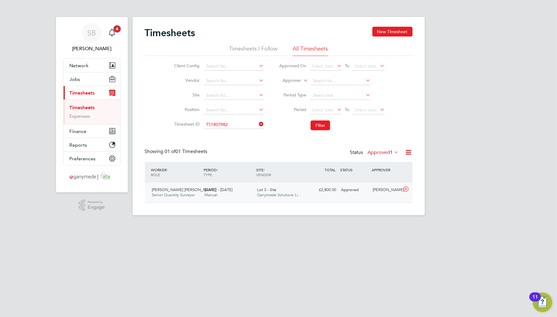
click at [406, 190] on icon at bounding box center [406, 189] width 8 height 5
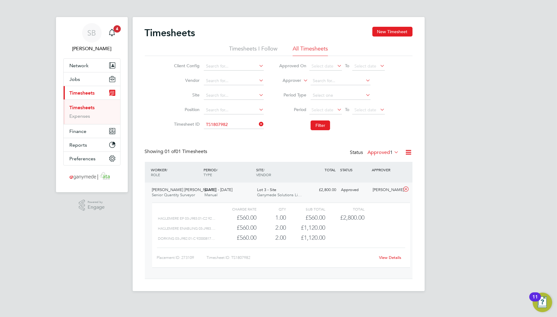
click at [384, 255] on link "View Details" at bounding box center [390, 257] width 22 height 5
drag, startPoint x: 242, startPoint y: 124, endPoint x: 250, endPoint y: 114, distance: 12.1
click at [242, 123] on input at bounding box center [234, 124] width 60 height 9
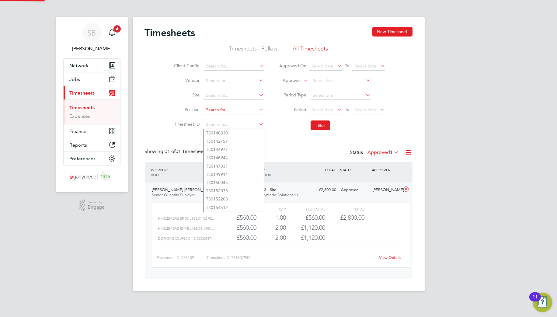
paste input "1808093"
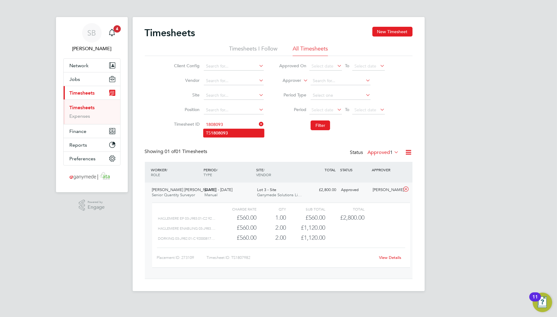
type input "1808093"
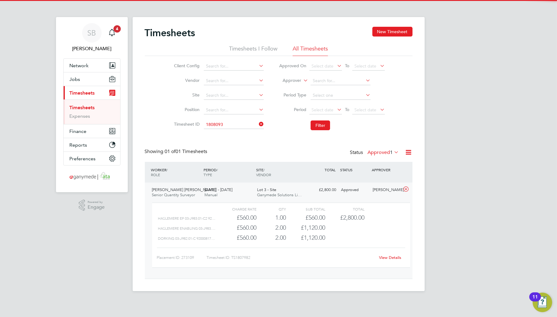
click at [229, 129] on ul "TS 1808093" at bounding box center [233, 133] width 61 height 9
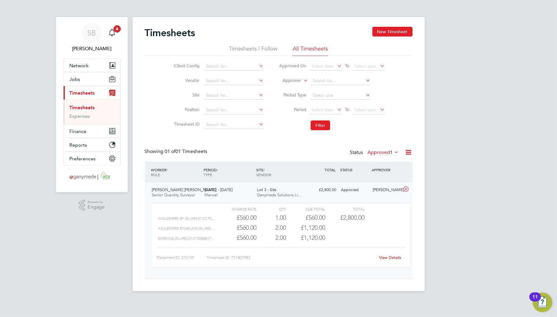
click at [224, 117] on li "Position" at bounding box center [218, 110] width 107 height 15
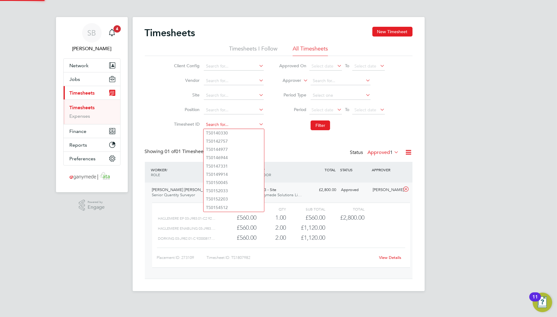
click at [224, 124] on input at bounding box center [234, 124] width 60 height 9
paste input "1808093"
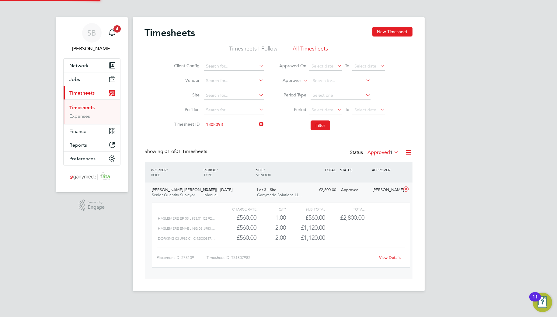
drag, startPoint x: 223, startPoint y: 128, endPoint x: 244, endPoint y: 131, distance: 21.4
click at [221, 131] on b "1808093" at bounding box center [219, 133] width 17 height 5
type input "TS1808093"
click at [320, 125] on button "Filter" at bounding box center [320, 125] width 19 height 10
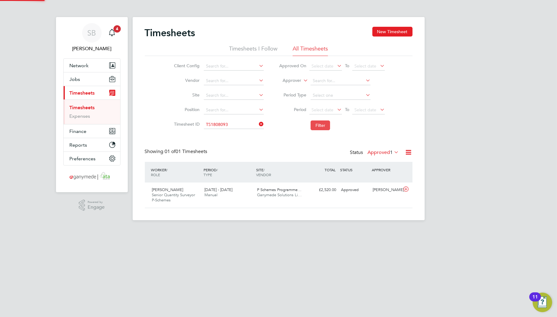
scroll to position [20, 53]
drag, startPoint x: 405, startPoint y: 192, endPoint x: 404, endPoint y: 196, distance: 4.1
click at [405, 192] on icon at bounding box center [406, 189] width 8 height 5
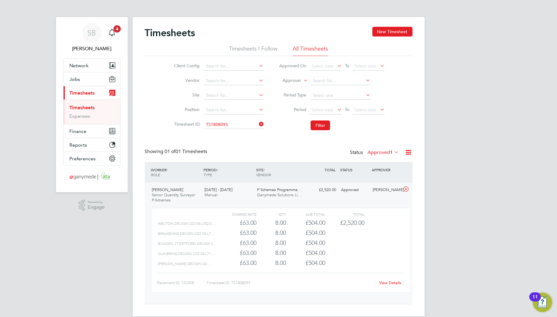
click at [387, 281] on link "View Details" at bounding box center [390, 282] width 22 height 5
click at [244, 124] on input at bounding box center [234, 124] width 60 height 9
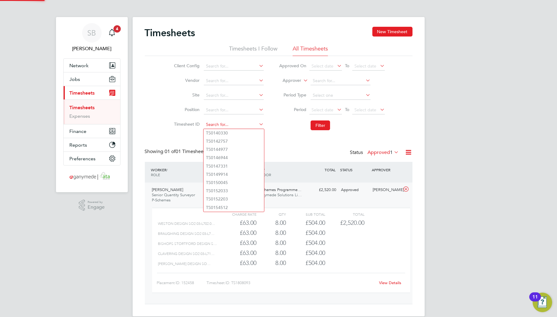
paste input "1808268"
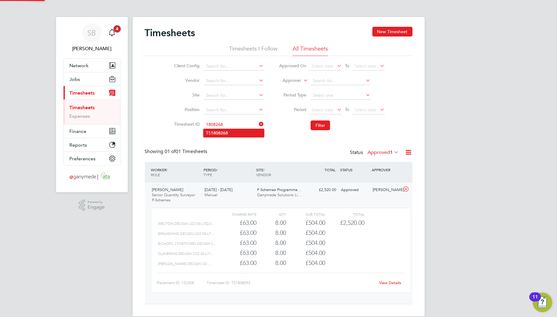
drag, startPoint x: 246, startPoint y: 131, endPoint x: 250, endPoint y: 131, distance: 3.4
click at [247, 131] on li "TS 1808268" at bounding box center [234, 133] width 61 height 8
type input "TS1808268"
click at [327, 126] on button "Filter" at bounding box center [320, 125] width 19 height 10
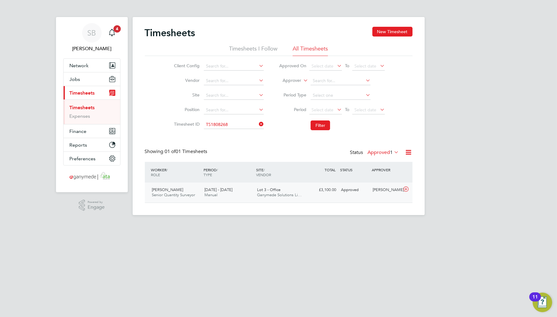
click at [408, 189] on icon at bounding box center [406, 189] width 8 height 5
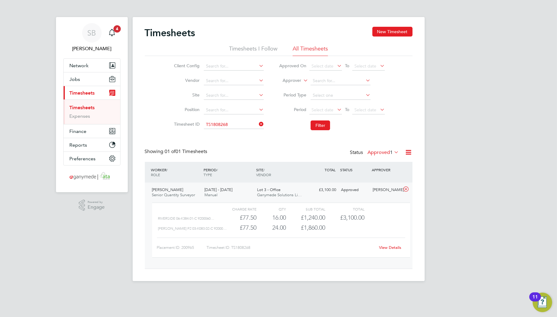
click at [391, 248] on link "View Details" at bounding box center [390, 247] width 22 height 5
click at [245, 123] on input at bounding box center [234, 124] width 60 height 9
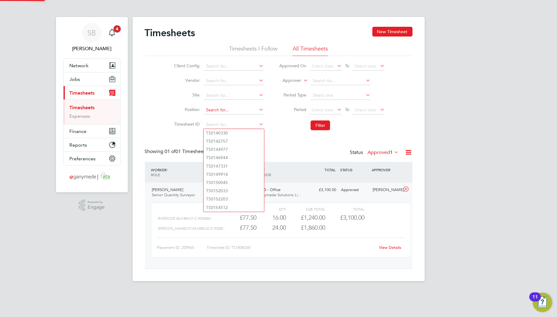
paste input "1808289"
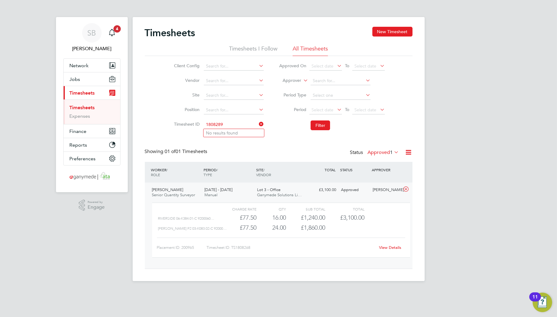
type input "1808289"
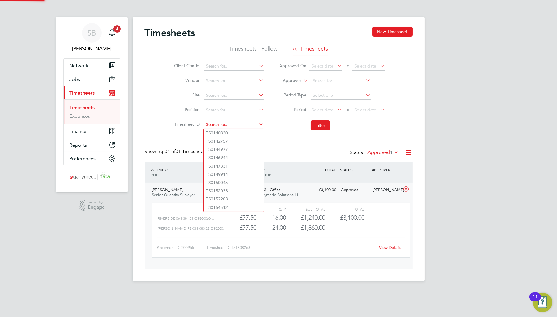
click at [214, 122] on input at bounding box center [234, 124] width 60 height 9
paste input "1808555"
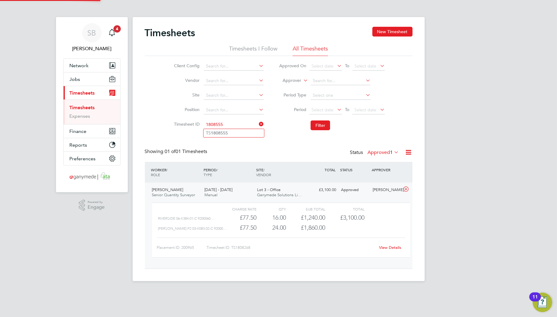
type input "1808555"
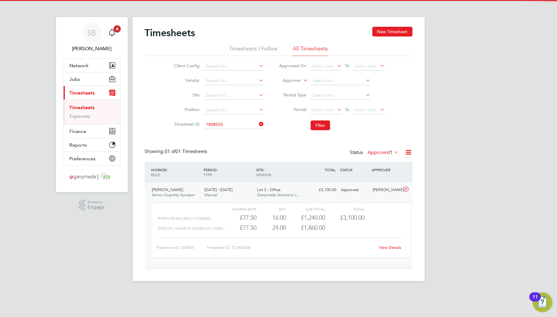
click at [223, 129] on ul "TS 1808555" at bounding box center [233, 133] width 61 height 9
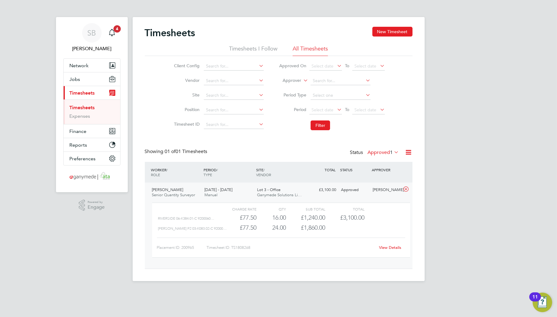
click at [223, 131] on li "Timesheet ID" at bounding box center [218, 124] width 107 height 15
click at [225, 122] on input at bounding box center [234, 124] width 60 height 9
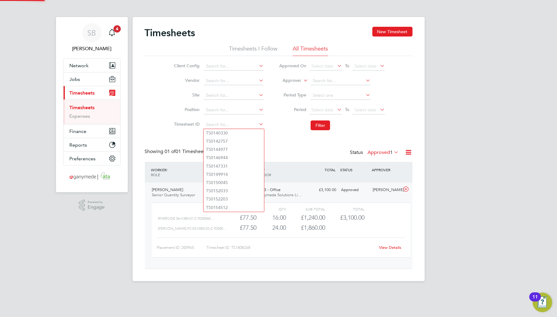
paste input "1808555"
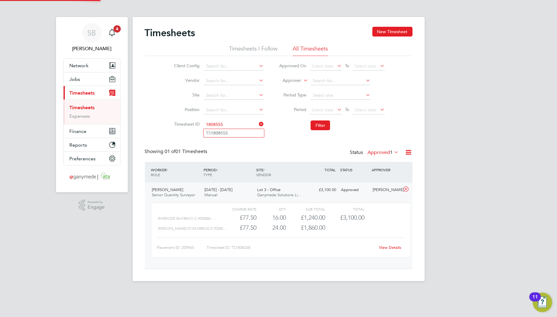
drag, startPoint x: 230, startPoint y: 133, endPoint x: 261, endPoint y: 126, distance: 32.2
click at [230, 133] on li "TS 1808555" at bounding box center [234, 133] width 61 height 8
type input "TS1808555"
click at [315, 124] on button "Filter" at bounding box center [320, 125] width 19 height 10
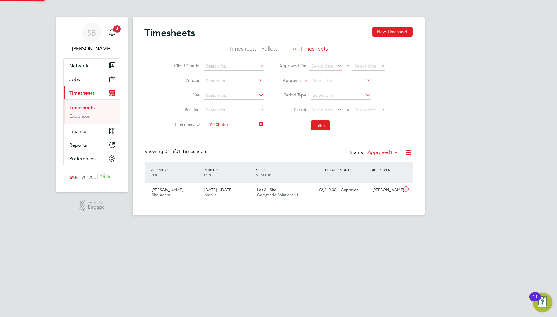
scroll to position [15, 53]
click at [405, 187] on icon at bounding box center [406, 189] width 8 height 5
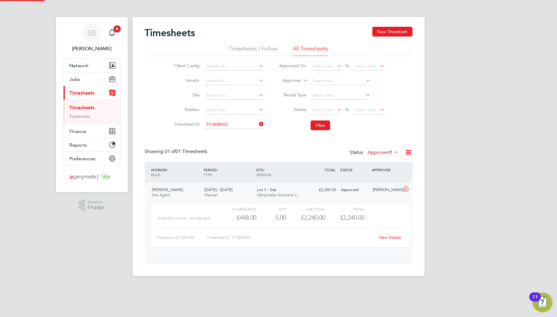
scroll to position [10, 59]
click at [390, 235] on link "View Details" at bounding box center [390, 237] width 22 height 5
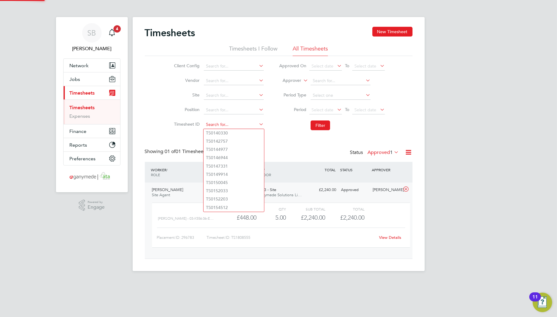
click at [233, 128] on input at bounding box center [234, 124] width 60 height 9
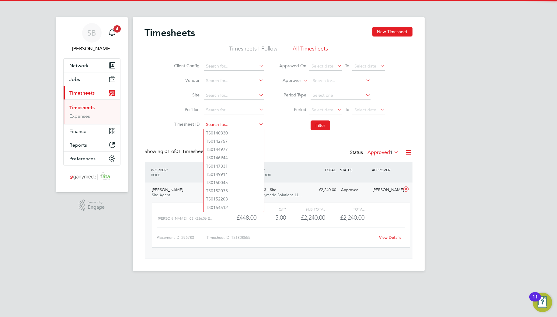
paste input "1808558"
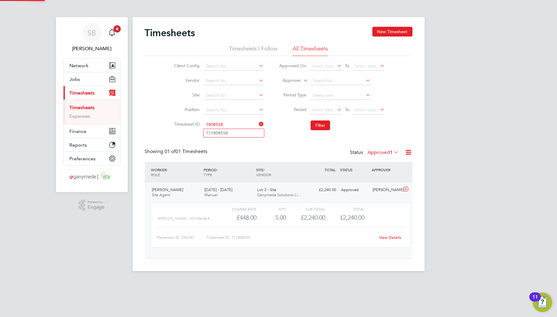
drag, startPoint x: 233, startPoint y: 132, endPoint x: 246, endPoint y: 132, distance: 13.7
click at [235, 132] on li "TS 1808558" at bounding box center [234, 133] width 61 height 8
type input "TS1808558"
click at [330, 128] on li "Filter" at bounding box center [331, 125] width 121 height 16
drag, startPoint x: 325, startPoint y: 126, endPoint x: 329, endPoint y: 131, distance: 6.5
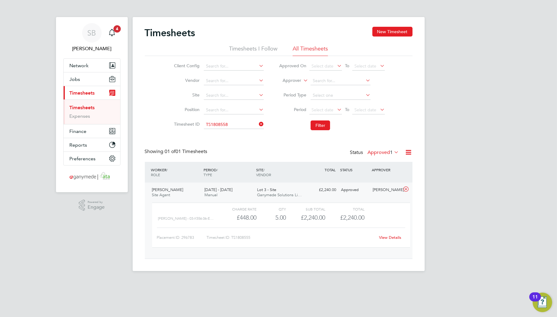
click at [324, 127] on button "Filter" at bounding box center [320, 125] width 19 height 10
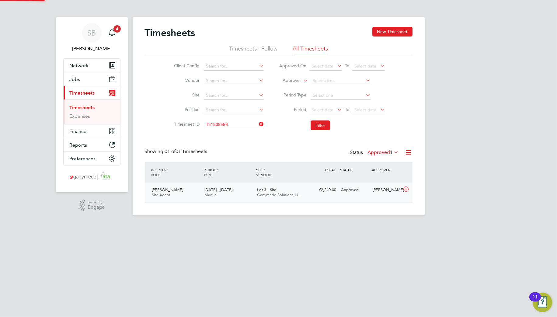
scroll to position [15, 53]
click at [406, 189] on icon at bounding box center [406, 189] width 8 height 5
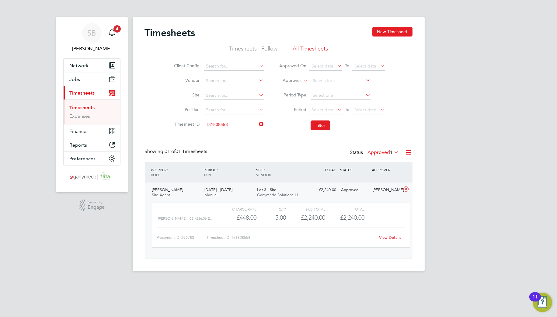
click at [386, 240] on div "View Details" at bounding box center [390, 238] width 30 height 10
click at [387, 239] on link "View Details" at bounding box center [390, 237] width 22 height 5
click at [229, 125] on input at bounding box center [234, 124] width 60 height 9
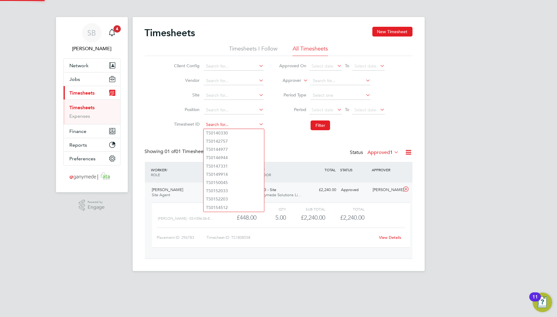
paste input "1808560"
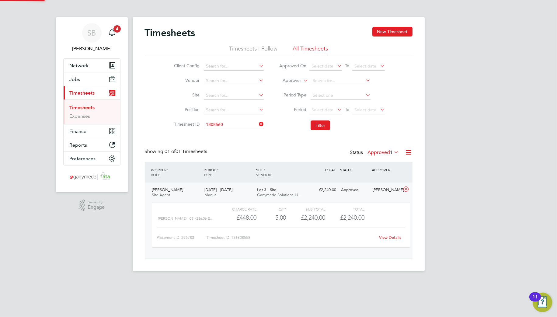
drag, startPoint x: 240, startPoint y: 132, endPoint x: 262, endPoint y: 128, distance: 21.8
click at [241, 133] on li "TS 1808560" at bounding box center [234, 133] width 61 height 8
type input "TS1808560"
drag, startPoint x: 312, startPoint y: 122, endPoint x: 314, endPoint y: 127, distance: 4.6
click at [312, 123] on button "Filter" at bounding box center [320, 125] width 19 height 10
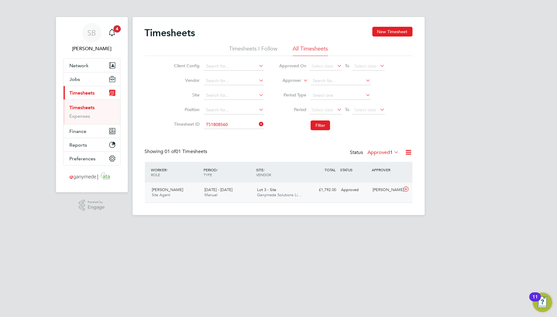
click at [402, 190] on icon at bounding box center [406, 189] width 8 height 5
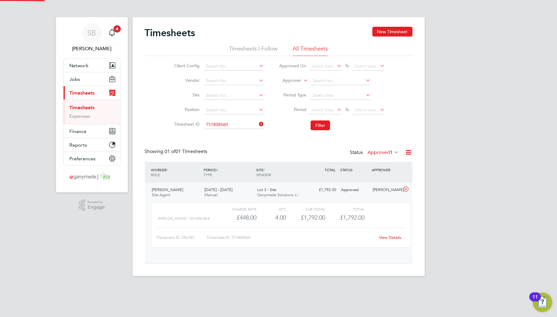
scroll to position [10, 59]
click at [382, 234] on div "View Details" at bounding box center [390, 238] width 30 height 10
click at [382, 237] on link "View Details" at bounding box center [390, 237] width 22 height 5
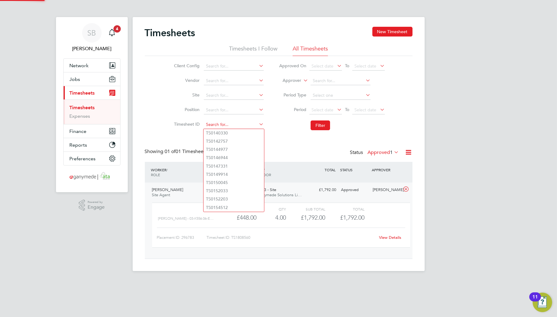
click at [219, 123] on input at bounding box center [234, 124] width 60 height 9
paste input "1808563"
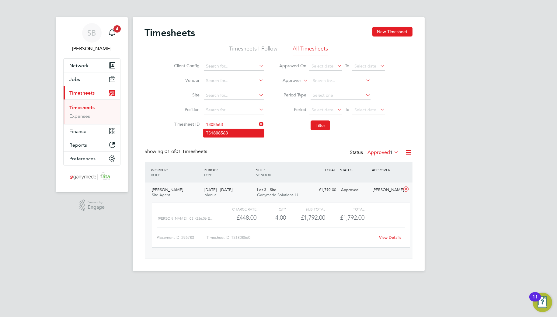
click at [229, 131] on li "TS 1808563" at bounding box center [234, 133] width 61 height 8
type input "TS1808563"
click at [317, 124] on button "Filter" at bounding box center [320, 125] width 19 height 10
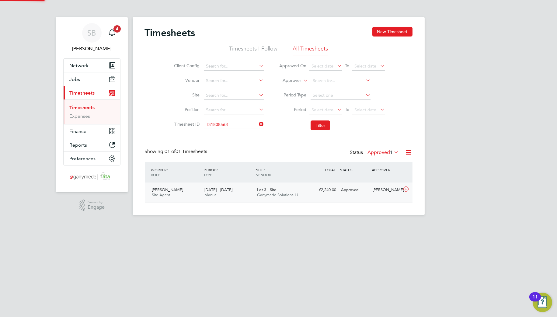
scroll to position [15, 53]
click at [403, 189] on icon at bounding box center [406, 189] width 8 height 5
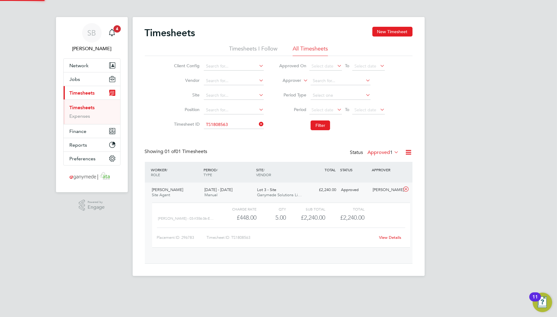
scroll to position [10, 59]
click at [392, 239] on link "View Details" at bounding box center [390, 237] width 22 height 5
click at [239, 121] on input at bounding box center [234, 124] width 60 height 9
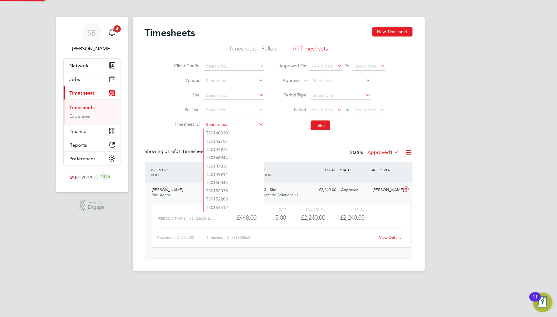
paste input "1808565"
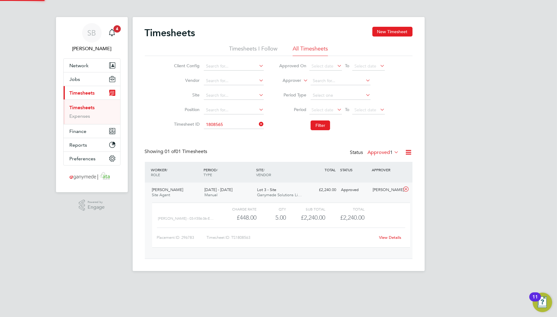
click at [239, 129] on li "TS 1808565" at bounding box center [234, 133] width 61 height 8
type input "TS1808565"
click at [317, 128] on button "Filter" at bounding box center [320, 125] width 19 height 10
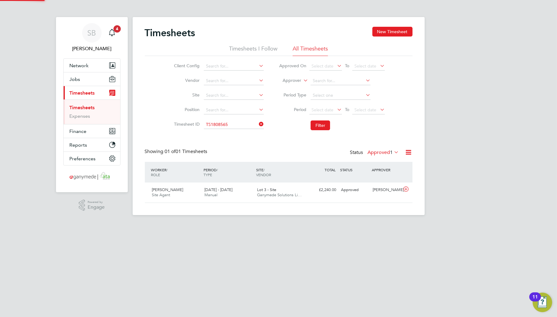
scroll to position [15, 53]
drag, startPoint x: 403, startPoint y: 188, endPoint x: 402, endPoint y: 194, distance: 5.9
click at [403, 189] on icon at bounding box center [406, 189] width 8 height 5
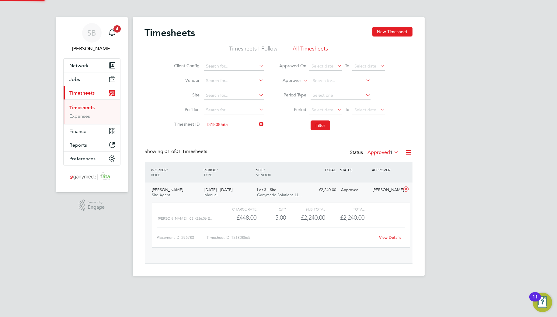
scroll to position [10, 59]
click at [391, 237] on link "View Details" at bounding box center [390, 237] width 22 height 5
click at [230, 122] on input at bounding box center [234, 124] width 60 height 9
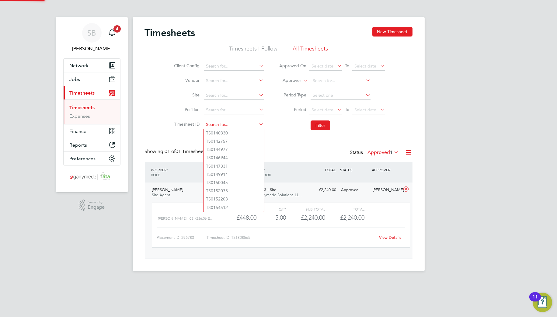
paste input "1808578"
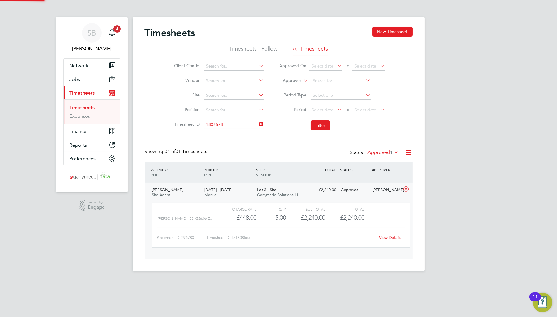
click at [232, 131] on li "TS 1808578" at bounding box center [234, 133] width 61 height 8
type input "TS1808578"
click at [317, 125] on button "Filter" at bounding box center [320, 125] width 19 height 10
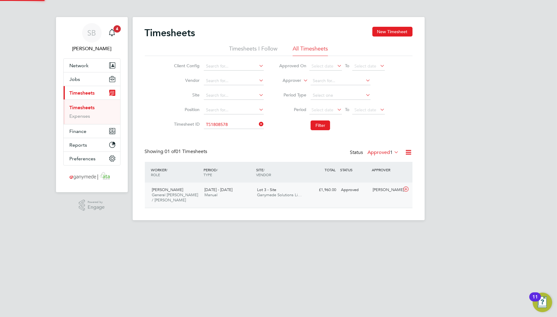
scroll to position [15, 53]
click at [404, 190] on icon at bounding box center [406, 189] width 8 height 5
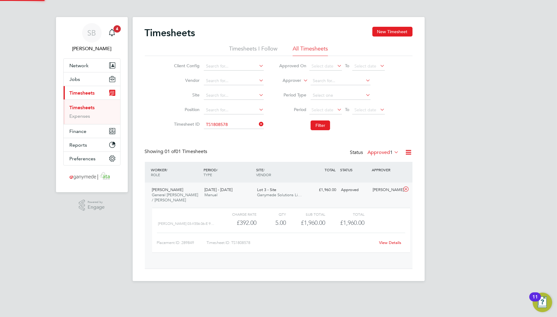
scroll to position [10, 59]
click at [391, 245] on div "View Details" at bounding box center [390, 243] width 30 height 10
click at [390, 244] on link "View Details" at bounding box center [390, 242] width 22 height 5
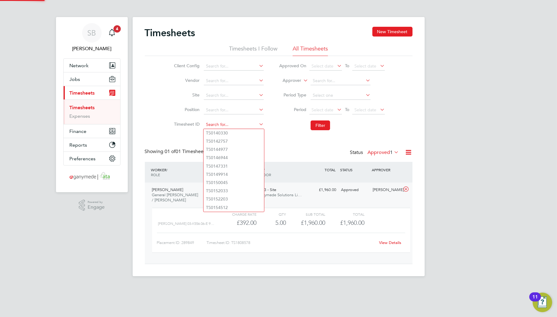
click at [242, 124] on input at bounding box center [234, 124] width 60 height 9
paste input "1808777"
drag, startPoint x: 236, startPoint y: 131, endPoint x: 294, endPoint y: 135, distance: 58.6
click at [238, 131] on li "TS 1808777" at bounding box center [234, 133] width 61 height 8
type input "TS1808777"
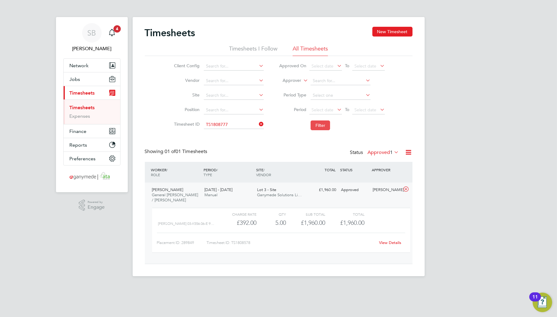
click at [321, 125] on button "Filter" at bounding box center [320, 125] width 19 height 10
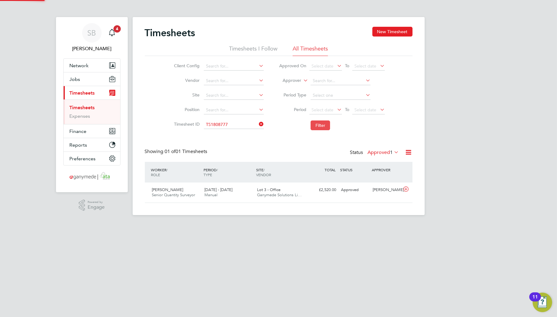
scroll to position [15, 53]
click at [405, 191] on icon at bounding box center [406, 189] width 8 height 5
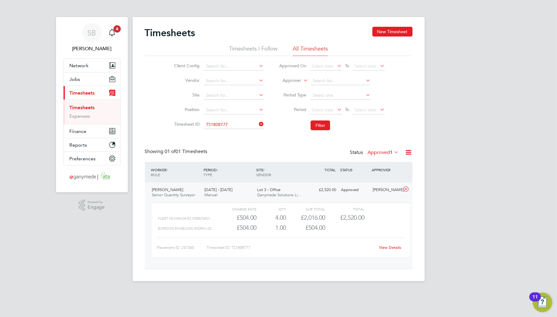
click at [382, 248] on link "View Details" at bounding box center [390, 247] width 22 height 5
click at [235, 123] on input at bounding box center [234, 124] width 60 height 9
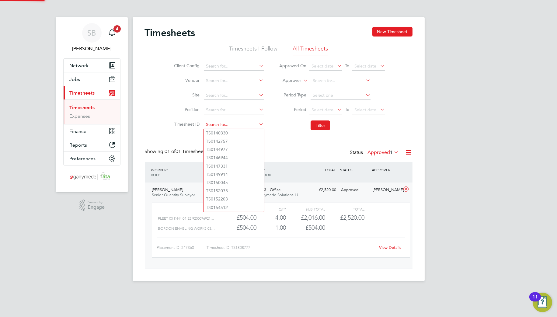
paste input "1808983"
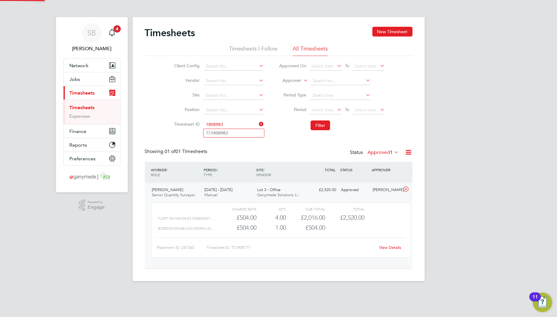
drag, startPoint x: 229, startPoint y: 129, endPoint x: 252, endPoint y: 130, distance: 22.5
click at [232, 130] on li "TS 1808983" at bounding box center [234, 133] width 61 height 8
type input "TS1808983"
click at [324, 124] on button "Filter" at bounding box center [320, 125] width 19 height 10
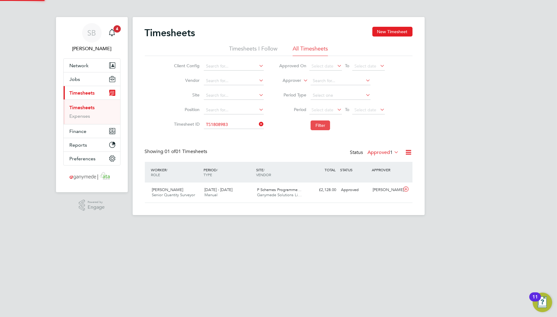
scroll to position [15, 53]
click at [408, 189] on icon at bounding box center [406, 189] width 8 height 5
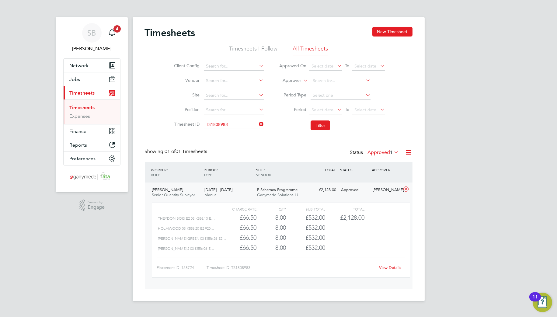
click at [389, 266] on link "View Details" at bounding box center [390, 267] width 22 height 5
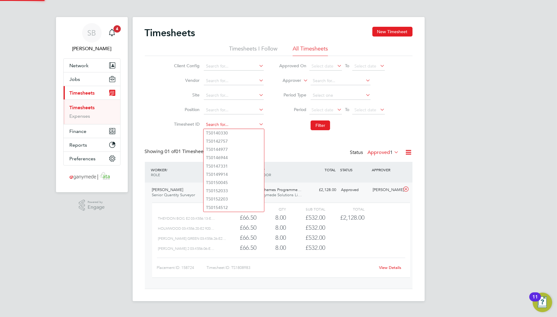
click at [237, 124] on input at bounding box center [234, 124] width 60 height 9
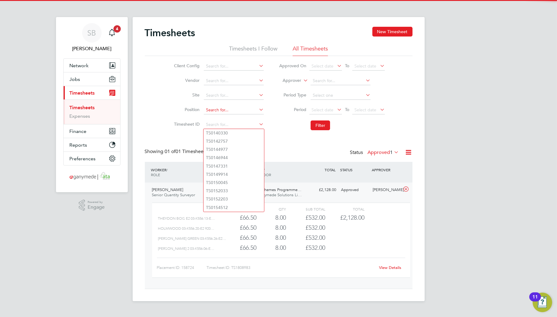
paste input "1809041"
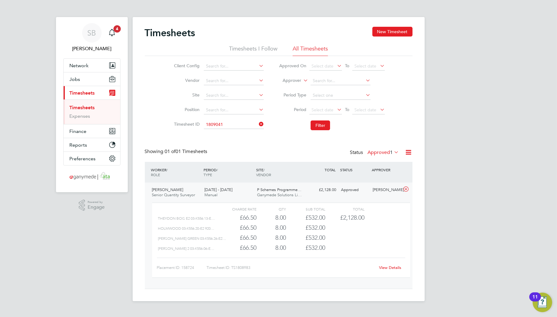
drag, startPoint x: 232, startPoint y: 136, endPoint x: 248, endPoint y: 133, distance: 15.8
click at [232, 135] on li "TS 1809041" at bounding box center [234, 133] width 61 height 8
type input "TS1809041"
click at [314, 127] on button "Filter" at bounding box center [320, 125] width 19 height 10
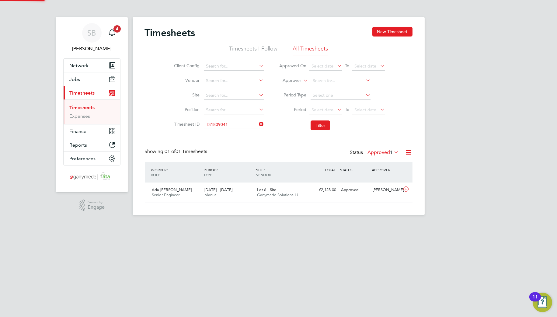
scroll to position [15, 53]
drag, startPoint x: 407, startPoint y: 191, endPoint x: 408, endPoint y: 195, distance: 4.0
click at [408, 192] on icon at bounding box center [406, 189] width 8 height 5
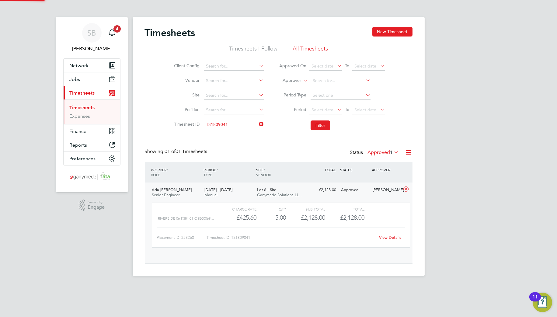
scroll to position [10, 59]
click at [400, 237] on link "View Details" at bounding box center [390, 237] width 22 height 5
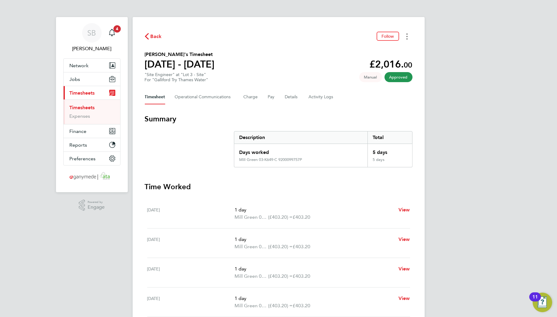
drag, startPoint x: 405, startPoint y: 35, endPoint x: 398, endPoint y: 41, distance: 9.5
click at [403, 36] on button "Timesheets Menu" at bounding box center [407, 36] width 11 height 9
click at [377, 48] on link "Download timesheet" at bounding box center [376, 50] width 73 height 12
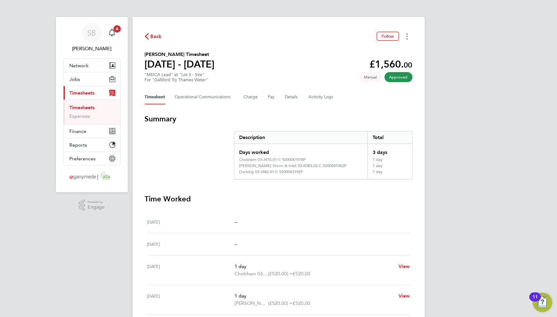
drag, startPoint x: 407, startPoint y: 37, endPoint x: 406, endPoint y: 40, distance: 3.4
click at [407, 37] on icon "Timesheets Menu" at bounding box center [407, 36] width 1 height 6
click at [392, 52] on link "Download timesheet" at bounding box center [376, 50] width 73 height 12
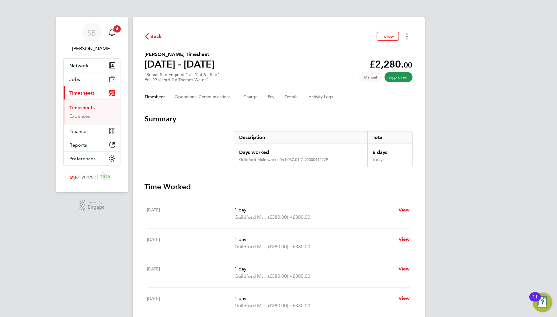
drag, startPoint x: 407, startPoint y: 34, endPoint x: 403, endPoint y: 40, distance: 7.2
click at [406, 36] on button "Timesheets Menu" at bounding box center [407, 36] width 11 height 9
click at [389, 53] on link "Download timesheet" at bounding box center [376, 50] width 73 height 12
click at [405, 37] on button "Timesheets Menu" at bounding box center [407, 36] width 11 height 9
click at [382, 53] on link "Download timesheet" at bounding box center [376, 50] width 73 height 12
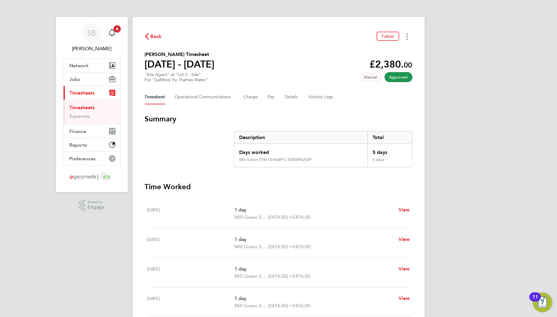
click at [408, 39] on button "Timesheets Menu" at bounding box center [407, 36] width 11 height 9
click at [389, 54] on link "Download timesheet" at bounding box center [376, 50] width 73 height 12
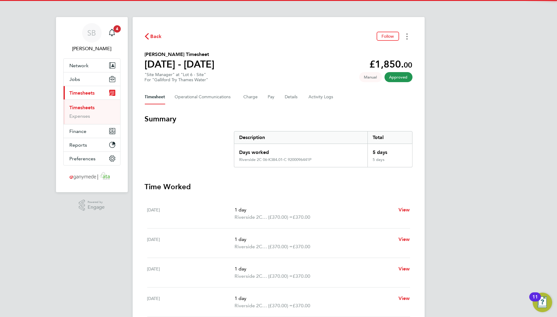
drag, startPoint x: 405, startPoint y: 34, endPoint x: 402, endPoint y: 38, distance: 4.6
click at [404, 35] on button "Timesheets Menu" at bounding box center [407, 36] width 11 height 9
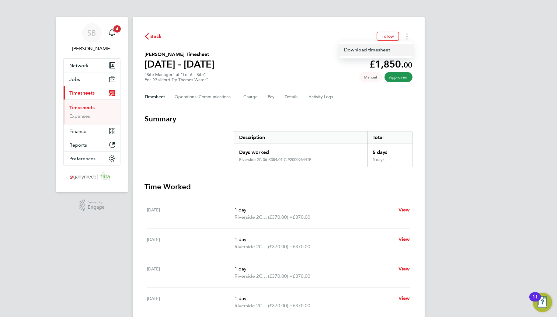
drag, startPoint x: 390, startPoint y: 52, endPoint x: 399, endPoint y: 57, distance: 10.1
click at [390, 52] on link "Download timesheet" at bounding box center [376, 50] width 73 height 12
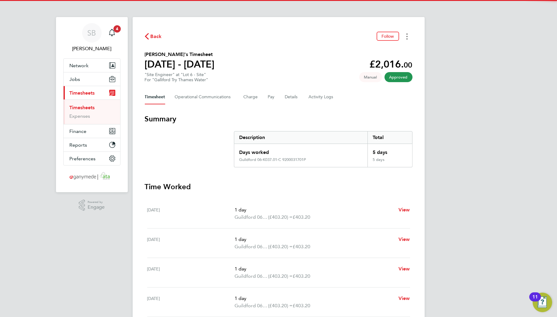
click at [405, 38] on button "Timesheets Menu" at bounding box center [407, 36] width 11 height 9
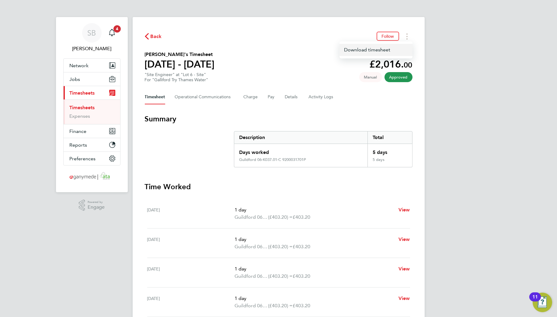
click at [392, 50] on link "Download timesheet" at bounding box center [376, 50] width 73 height 12
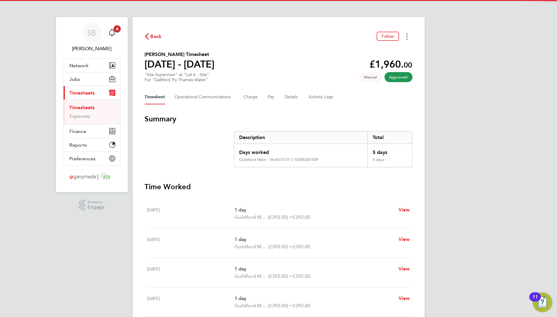
drag, startPoint x: 409, startPoint y: 37, endPoint x: 402, endPoint y: 41, distance: 8.0
click at [409, 37] on button "Timesheets Menu" at bounding box center [407, 36] width 11 height 9
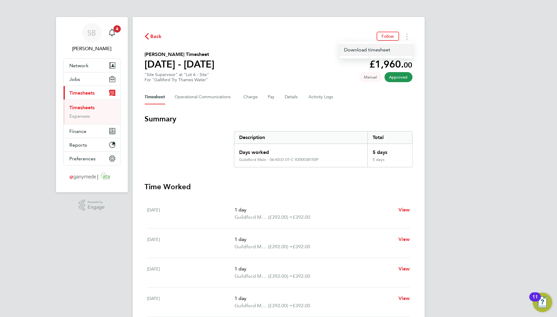
drag, startPoint x: 388, startPoint y: 48, endPoint x: 393, endPoint y: 54, distance: 8.0
click at [388, 49] on link "Download timesheet" at bounding box center [376, 50] width 73 height 12
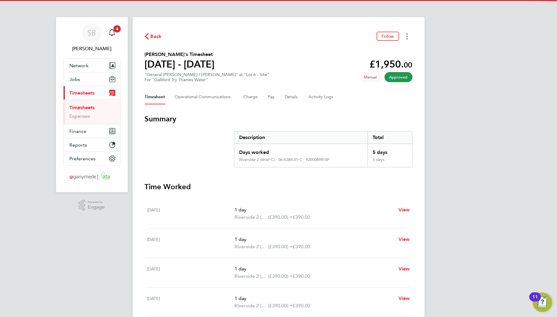
click at [408, 38] on button "Timesheets Menu" at bounding box center [407, 36] width 11 height 9
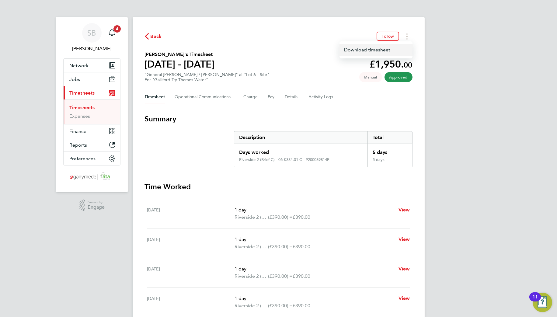
click at [379, 53] on link "Download timesheet" at bounding box center [376, 50] width 73 height 12
click at [408, 38] on button "Timesheets Menu" at bounding box center [407, 36] width 11 height 9
click at [392, 52] on link "Download timesheet" at bounding box center [376, 50] width 73 height 12
click at [408, 37] on button "Timesheets Menu" at bounding box center [407, 36] width 11 height 9
click at [393, 51] on link "Download timesheet" at bounding box center [376, 50] width 73 height 12
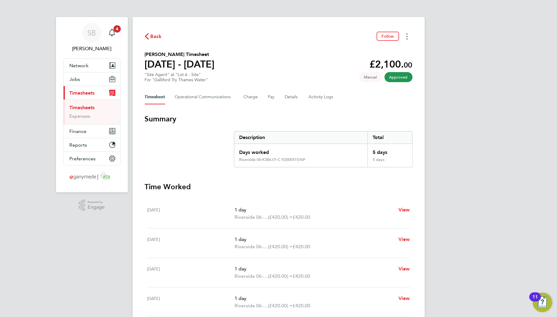
click at [407, 41] on button "Timesheets Menu" at bounding box center [407, 36] width 11 height 9
click at [402, 51] on link "Download timesheet" at bounding box center [376, 50] width 73 height 12
drag, startPoint x: 406, startPoint y: 37, endPoint x: 404, endPoint y: 41, distance: 4.5
click at [405, 39] on button "Timesheets Menu" at bounding box center [407, 36] width 11 height 9
click at [393, 54] on link "Download timesheet" at bounding box center [376, 50] width 73 height 12
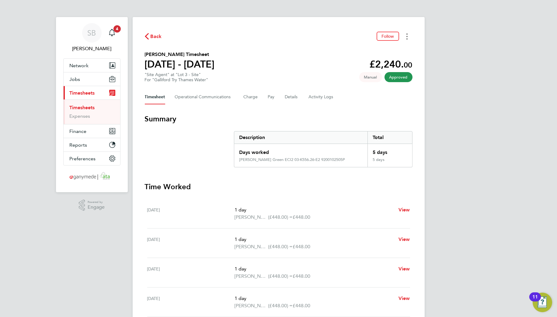
click at [403, 40] on button "Timesheets Menu" at bounding box center [407, 36] width 11 height 9
click at [396, 51] on link "Download timesheet" at bounding box center [376, 50] width 73 height 12
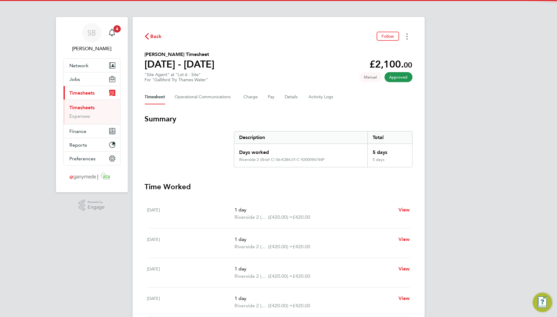
click at [407, 37] on circle "Timesheets Menu" at bounding box center [407, 36] width 1 height 1
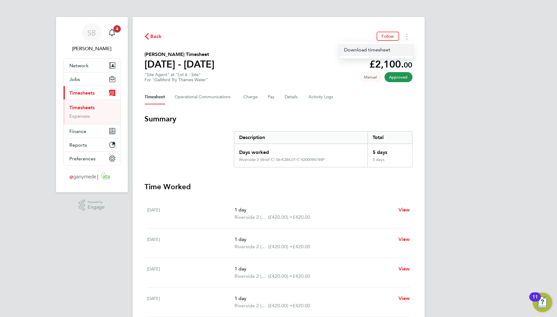
click at [395, 51] on link "Download timesheet" at bounding box center [376, 50] width 73 height 12
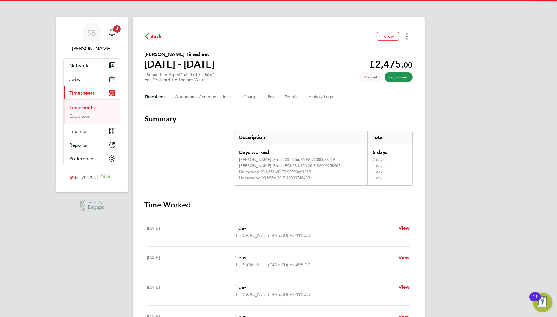
drag, startPoint x: 409, startPoint y: 38, endPoint x: 406, endPoint y: 40, distance: 3.5
click at [408, 38] on button "Timesheets Menu" at bounding box center [407, 36] width 11 height 9
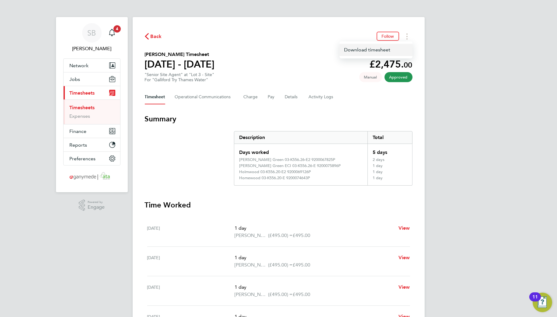
click at [398, 47] on link "Download timesheet" at bounding box center [376, 50] width 73 height 12
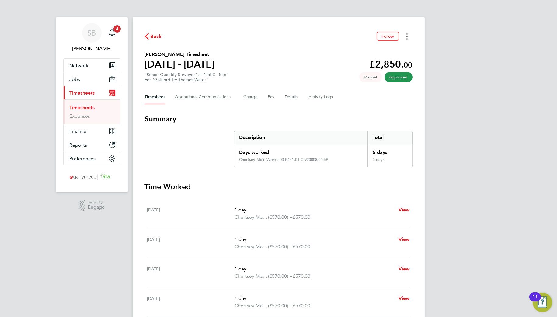
click at [410, 38] on button "Timesheets Menu" at bounding box center [407, 36] width 11 height 9
click at [392, 49] on link "Download timesheet" at bounding box center [376, 50] width 73 height 12
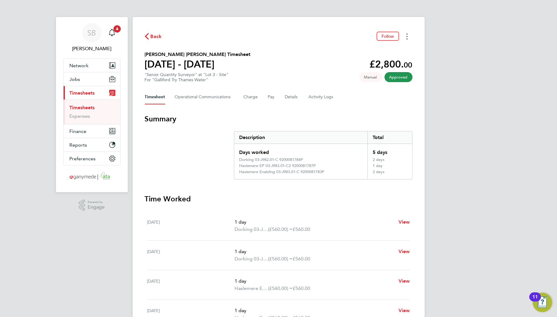
click at [409, 37] on button "Timesheets Menu" at bounding box center [407, 36] width 11 height 9
click at [396, 54] on link "Download timesheet" at bounding box center [376, 50] width 73 height 12
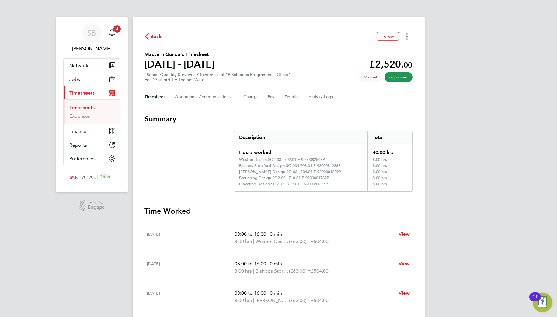
click at [405, 32] on div "Back Follow Macvern Gunda's Timesheet 18 - 24 Aug 2025 £2,520. 00 "Senior Quant…" at bounding box center [279, 238] width 292 height 442
drag, startPoint x: 405, startPoint y: 37, endPoint x: 405, endPoint y: 41, distance: 3.7
click at [405, 38] on button "Timesheets Menu" at bounding box center [407, 36] width 11 height 9
click at [379, 45] on link "Download timesheet" at bounding box center [376, 50] width 73 height 12
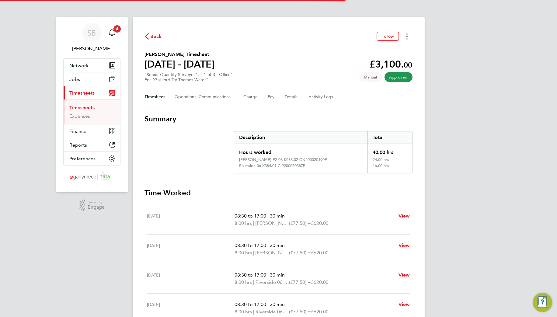
click at [403, 36] on button "Timesheets Menu" at bounding box center [407, 36] width 11 height 9
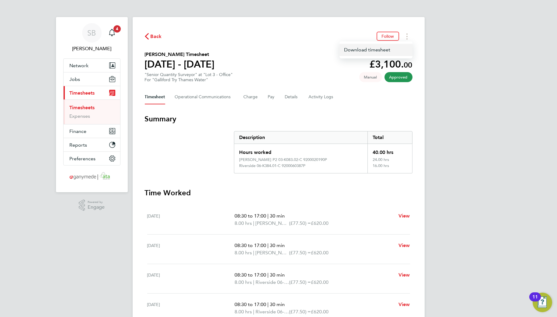
click at [396, 47] on link "Download timesheet" at bounding box center [376, 50] width 73 height 12
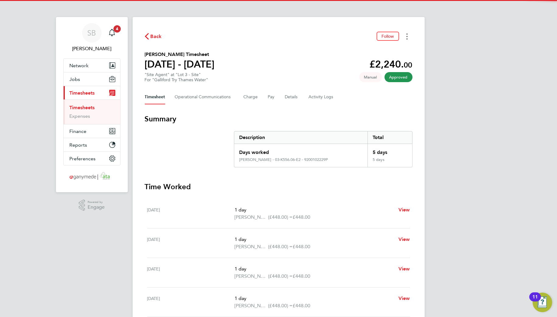
drag, startPoint x: 407, startPoint y: 33, endPoint x: 405, endPoint y: 40, distance: 7.5
click at [406, 37] on button "Timesheets Menu" at bounding box center [407, 36] width 11 height 9
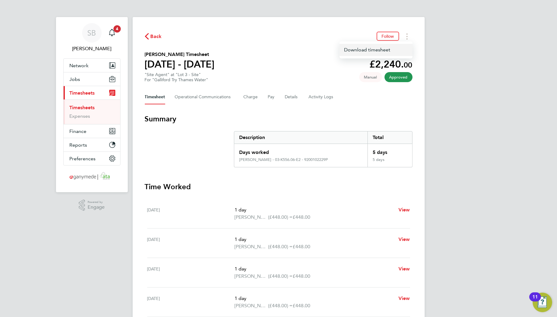
click at [388, 51] on link "Download timesheet" at bounding box center [376, 50] width 73 height 12
drag, startPoint x: 405, startPoint y: 35, endPoint x: 402, endPoint y: 40, distance: 5.6
click at [403, 37] on button "Timesheets Menu" at bounding box center [407, 36] width 11 height 9
drag, startPoint x: 393, startPoint y: 49, endPoint x: 401, endPoint y: 53, distance: 8.6
click at [393, 49] on link "Download timesheet" at bounding box center [376, 50] width 73 height 12
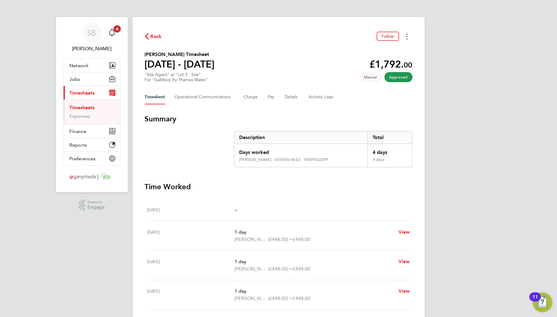
click at [407, 37] on icon "Timesheets Menu" at bounding box center [407, 36] width 1 height 6
click at [391, 52] on link "Download timesheet" at bounding box center [376, 50] width 73 height 12
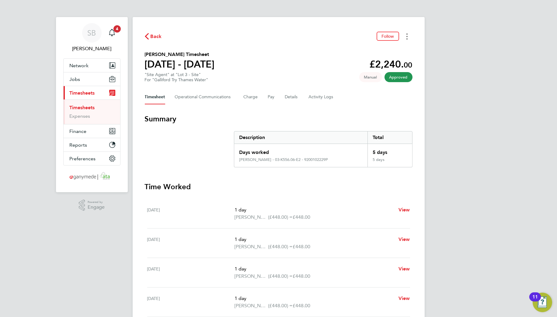
drag, startPoint x: 407, startPoint y: 35, endPoint x: 404, endPoint y: 40, distance: 5.7
click at [406, 38] on button "Timesheets Menu" at bounding box center [407, 36] width 11 height 9
click at [389, 54] on link "Download timesheet" at bounding box center [376, 50] width 73 height 12
drag, startPoint x: 404, startPoint y: 35, endPoint x: 401, endPoint y: 41, distance: 6.7
click at [403, 37] on button "Timesheets Menu" at bounding box center [407, 36] width 11 height 9
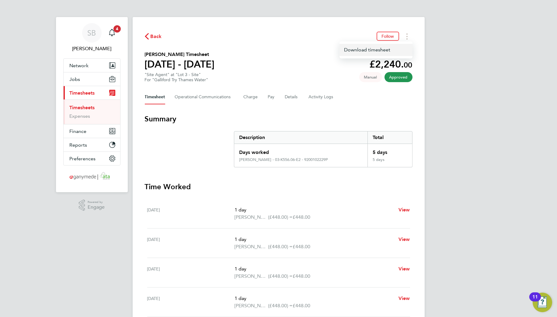
click at [391, 50] on link "Download timesheet" at bounding box center [376, 50] width 73 height 12
drag, startPoint x: 405, startPoint y: 34, endPoint x: 403, endPoint y: 40, distance: 5.6
click at [403, 38] on button "Timesheets Menu" at bounding box center [407, 36] width 11 height 9
click at [386, 53] on link "Download timesheet" at bounding box center [376, 50] width 73 height 12
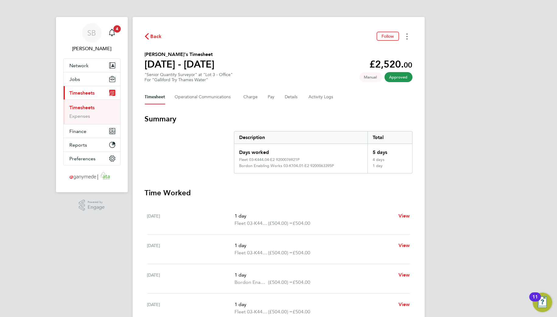
click at [410, 37] on button "Timesheets Menu" at bounding box center [407, 36] width 11 height 9
click at [394, 53] on link "Download timesheet" at bounding box center [376, 50] width 73 height 12
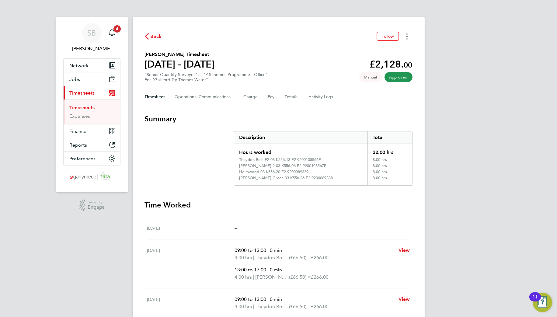
drag, startPoint x: 406, startPoint y: 34, endPoint x: 402, endPoint y: 40, distance: 6.9
click at [403, 38] on button "Timesheets Menu" at bounding box center [407, 36] width 11 height 9
drag, startPoint x: 402, startPoint y: 40, endPoint x: 391, endPoint y: 51, distance: 15.1
click at [391, 51] on link "Download timesheet" at bounding box center [376, 50] width 73 height 12
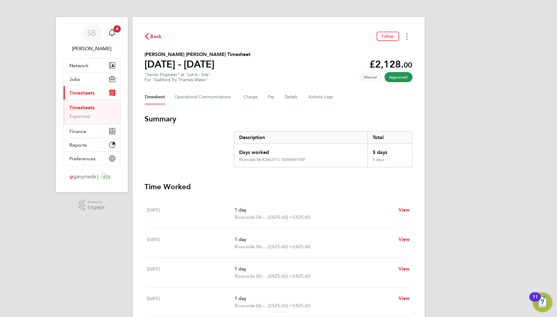
click at [408, 35] on button "Timesheets Menu" at bounding box center [407, 36] width 11 height 9
click at [400, 49] on link "Download timesheet" at bounding box center [376, 50] width 73 height 12
click at [79, 117] on link "Expenses" at bounding box center [80, 116] width 21 height 6
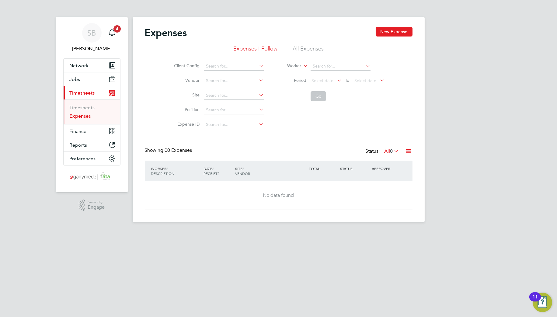
drag, startPoint x: 312, startPoint y: 48, endPoint x: 320, endPoint y: 57, distance: 11.7
click at [313, 50] on li "All Expenses" at bounding box center [308, 50] width 31 height 11
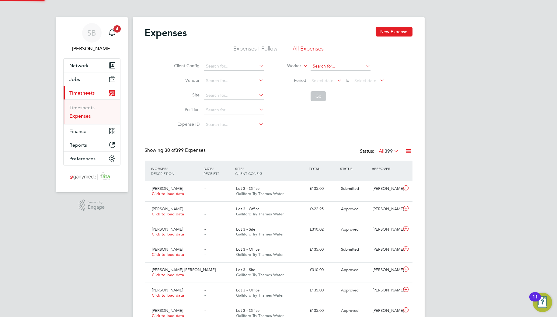
click at [325, 65] on input at bounding box center [341, 66] width 60 height 9
click at [323, 72] on li "Alexander Renn ie" at bounding box center [349, 75] width 79 height 8
type input "Alexander Rennie"
click at [313, 92] on button "Go" at bounding box center [319, 96] width 16 height 10
click at [409, 189] on icon at bounding box center [406, 188] width 8 height 5
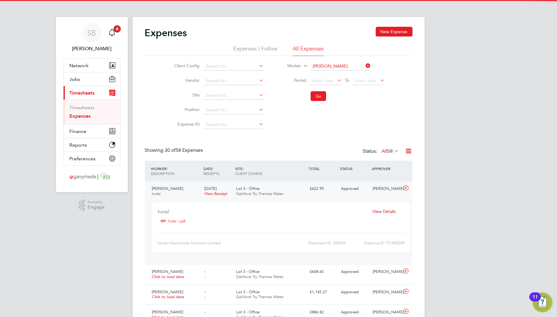
click at [409, 189] on icon at bounding box center [406, 188] width 8 height 5
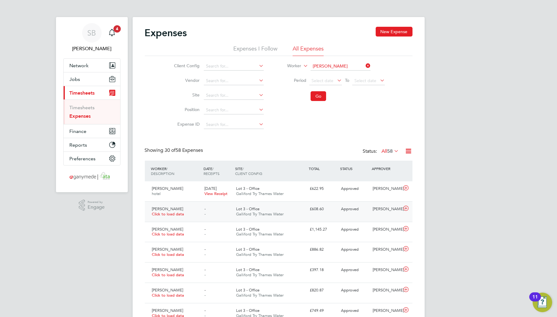
click at [404, 207] on icon at bounding box center [406, 208] width 8 height 5
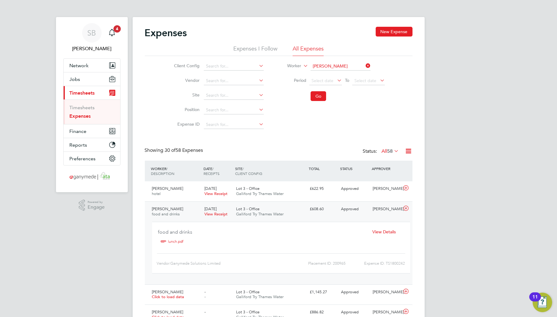
click at [404, 207] on icon at bounding box center [406, 208] width 8 height 5
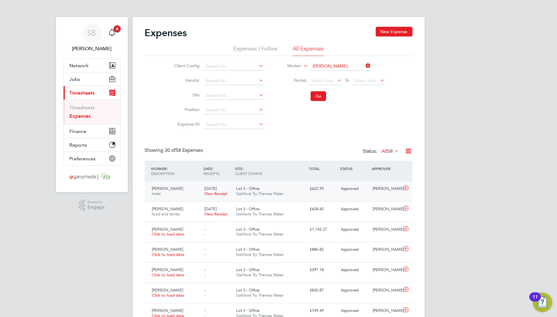
click at [407, 193] on div "Alexander Rennie hotel 20 Aug 2025 View Receipt Lot 3 - Office Galliford Try Th…" at bounding box center [279, 191] width 268 height 20
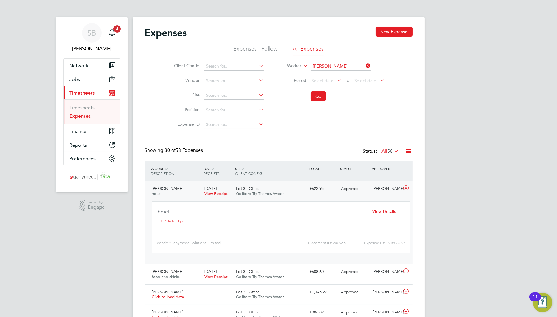
click at [407, 190] on icon at bounding box center [406, 188] width 8 height 5
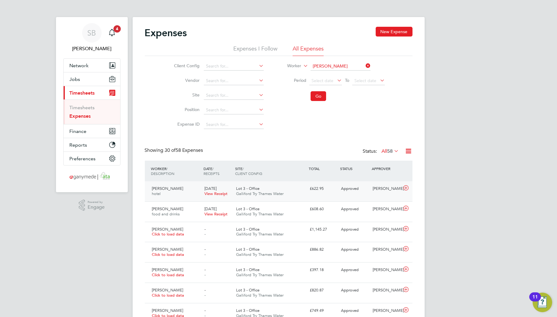
click at [407, 193] on div at bounding box center [407, 189] width 11 height 10
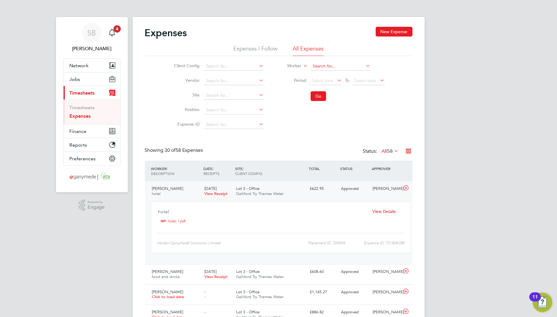
click at [351, 63] on input at bounding box center [341, 66] width 60 height 9
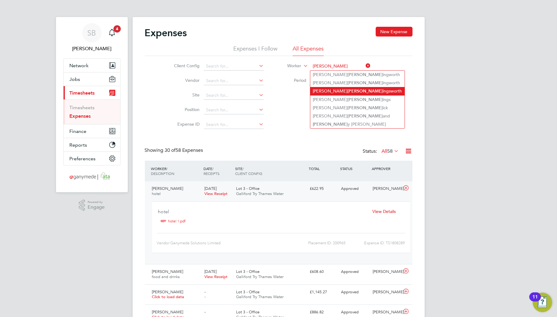
drag, startPoint x: 337, startPoint y: 89, endPoint x: 334, endPoint y: 93, distance: 5.2
click at [334, 93] on li "Connor Holl ingsworth" at bounding box center [357, 91] width 94 height 8
type input "Connor Hollingsworth"
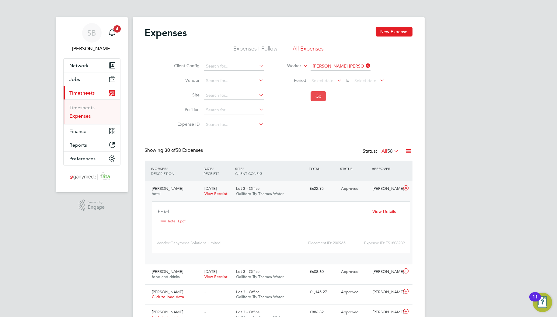
click at [318, 98] on button "Go" at bounding box center [319, 96] width 16 height 10
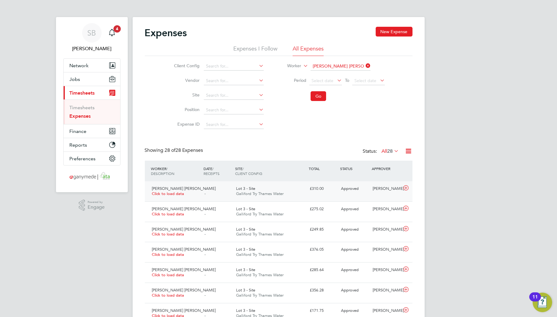
click at [407, 190] on icon at bounding box center [406, 188] width 8 height 5
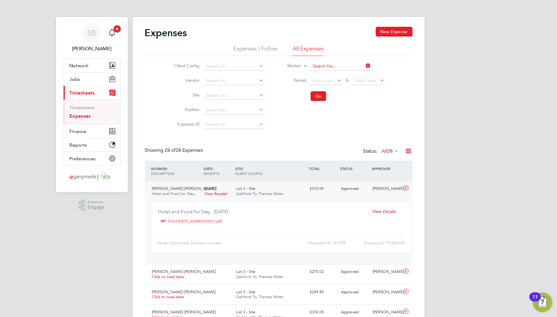
click at [343, 68] on input at bounding box center [341, 66] width 60 height 9
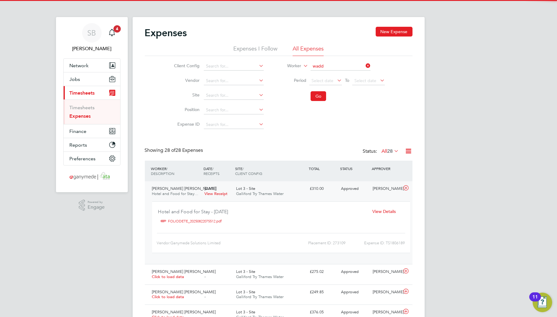
drag, startPoint x: 344, startPoint y: 72, endPoint x: 341, endPoint y: 77, distance: 5.9
click at [343, 73] on li "Phil Wadd ington" at bounding box center [340, 75] width 61 height 8
type input "Phil Waddington"
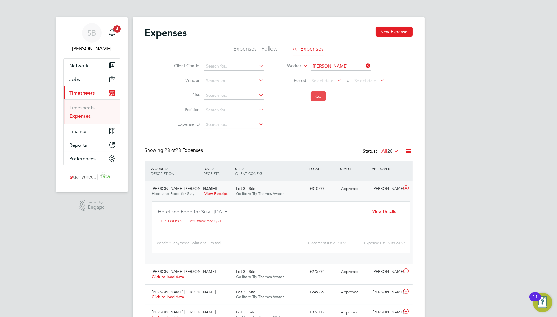
click at [322, 94] on button "Go" at bounding box center [319, 96] width 16 height 10
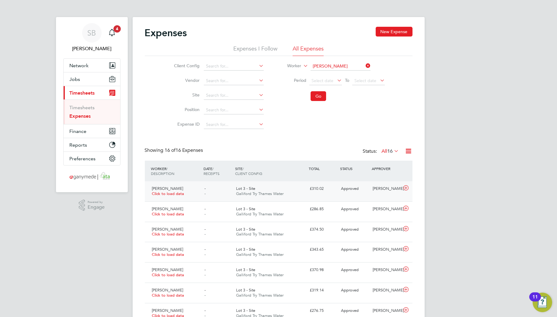
click at [406, 189] on icon at bounding box center [406, 188] width 8 height 5
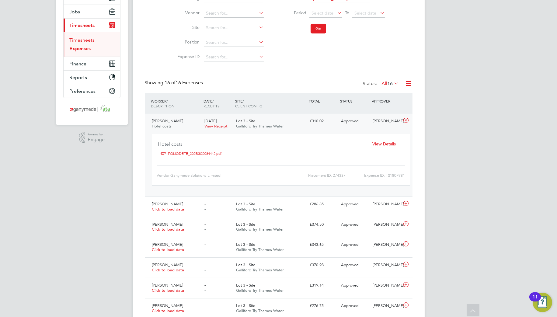
click at [88, 38] on link "Timesheets" at bounding box center [82, 40] width 25 height 6
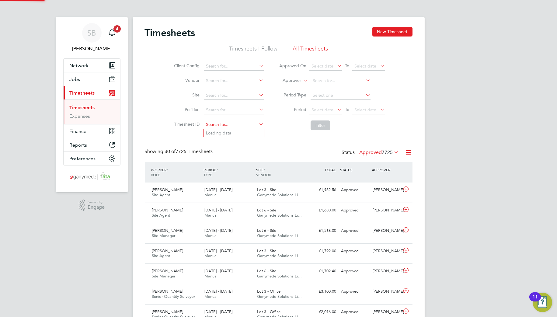
click at [223, 124] on input at bounding box center [234, 124] width 60 height 9
paste input "1808502"
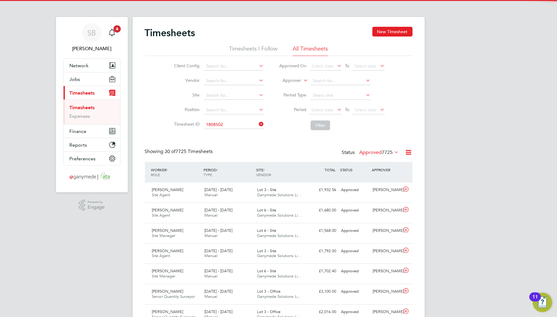
click at [225, 132] on b "1808502" at bounding box center [219, 133] width 17 height 5
type input "TS1808502"
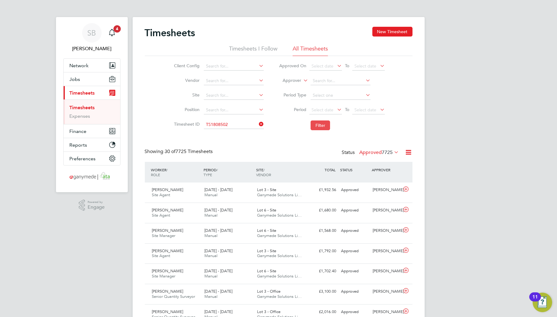
click at [322, 125] on button "Filter" at bounding box center [320, 125] width 19 height 10
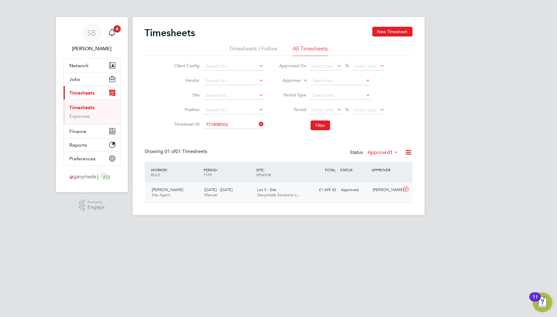
click at [408, 189] on icon at bounding box center [406, 189] width 8 height 5
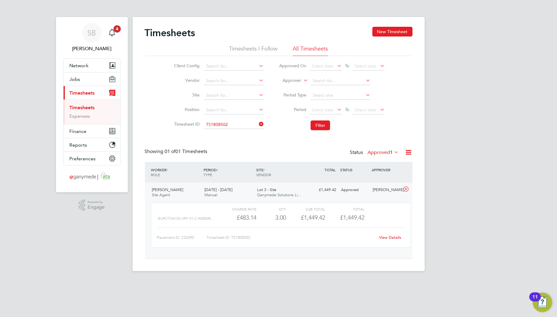
click at [393, 237] on link "View Details" at bounding box center [390, 237] width 22 height 5
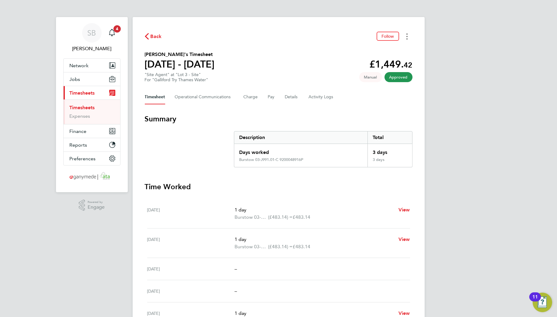
click at [407, 38] on button "Timesheets Menu" at bounding box center [407, 36] width 11 height 9
click at [367, 49] on link "Download timesheet" at bounding box center [376, 50] width 73 height 12
